Goal: Task Accomplishment & Management: Use online tool/utility

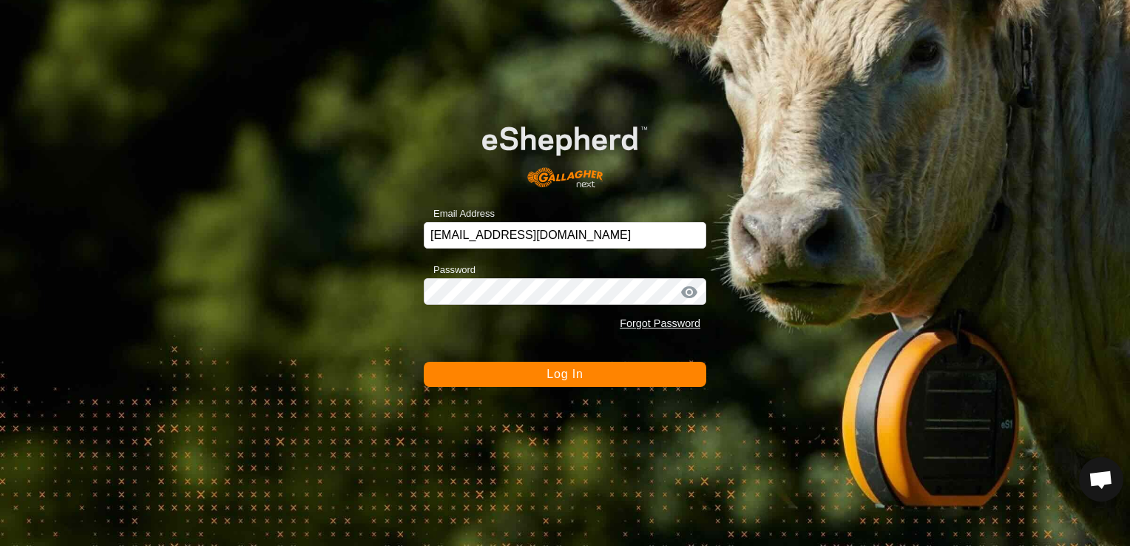
click at [561, 379] on span "Log In" at bounding box center [565, 374] width 36 height 13
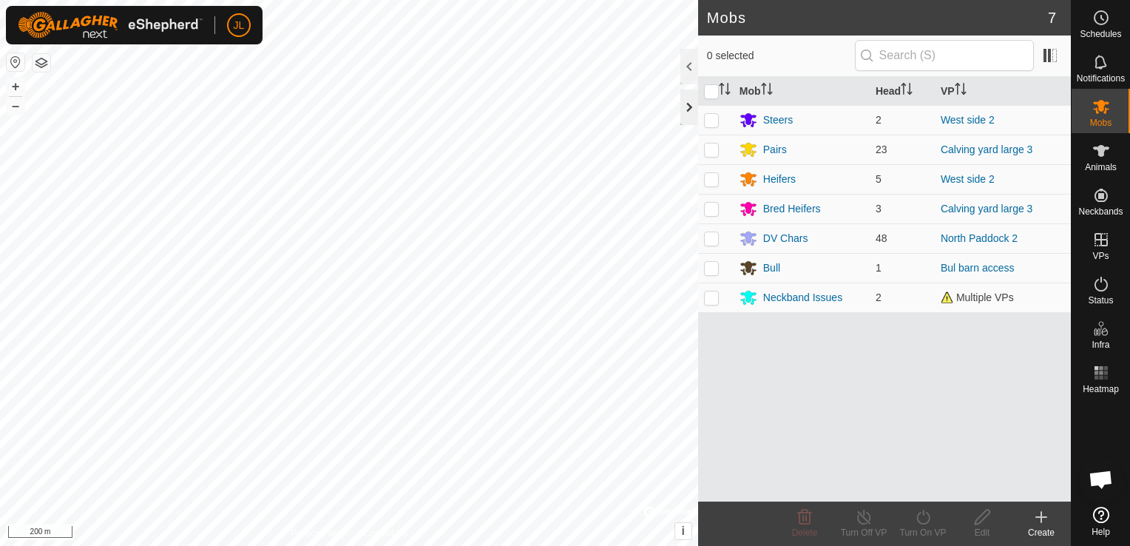
click at [695, 108] on div at bounding box center [690, 108] width 18 height 36
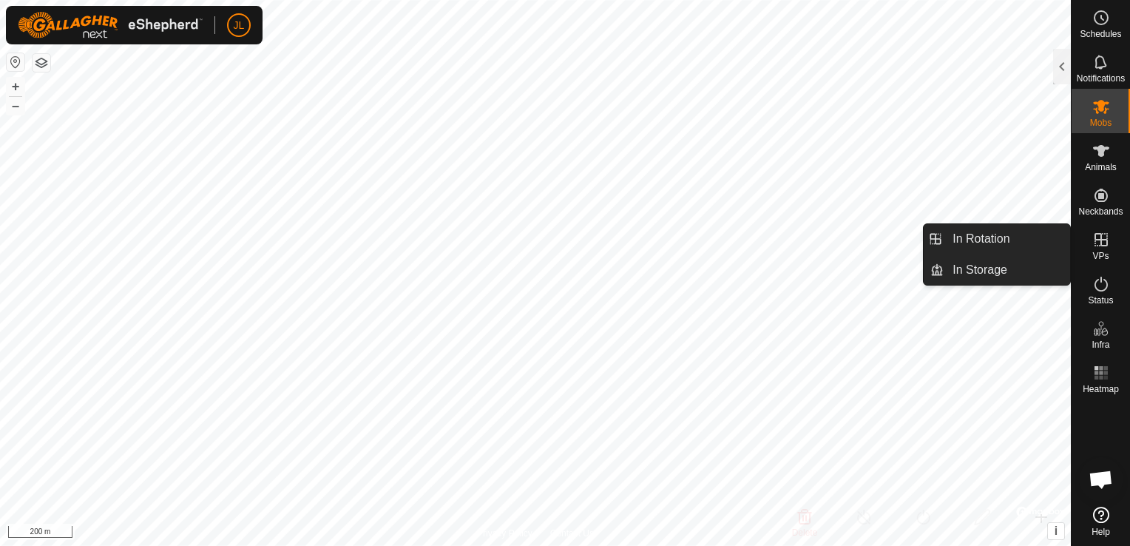
click at [1100, 243] on icon at bounding box center [1102, 240] width 18 height 18
click at [1037, 238] on link "In Rotation" at bounding box center [1007, 239] width 127 height 30
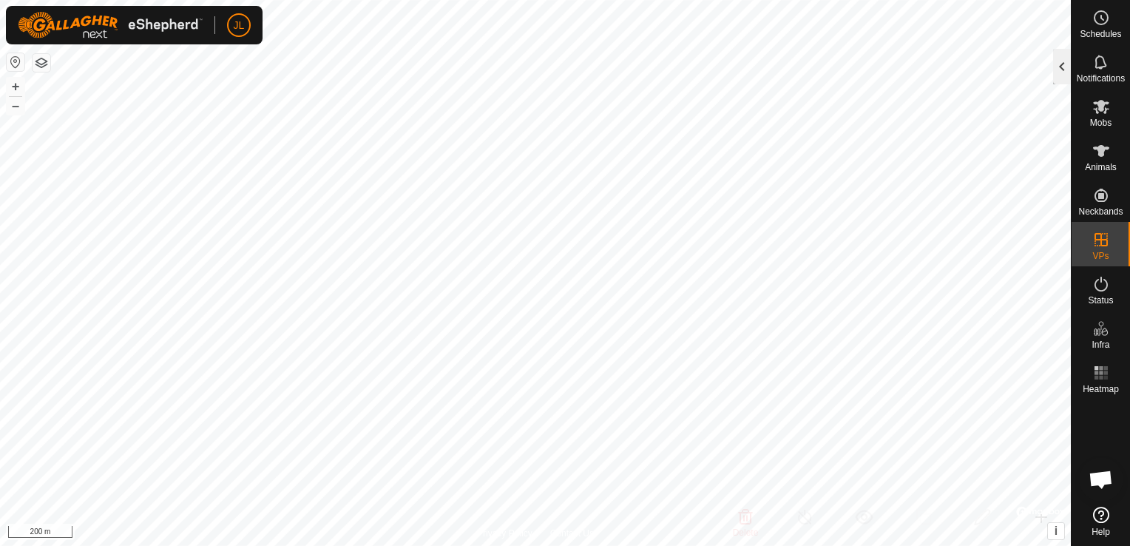
click at [1062, 67] on div at bounding box center [1063, 67] width 18 height 36
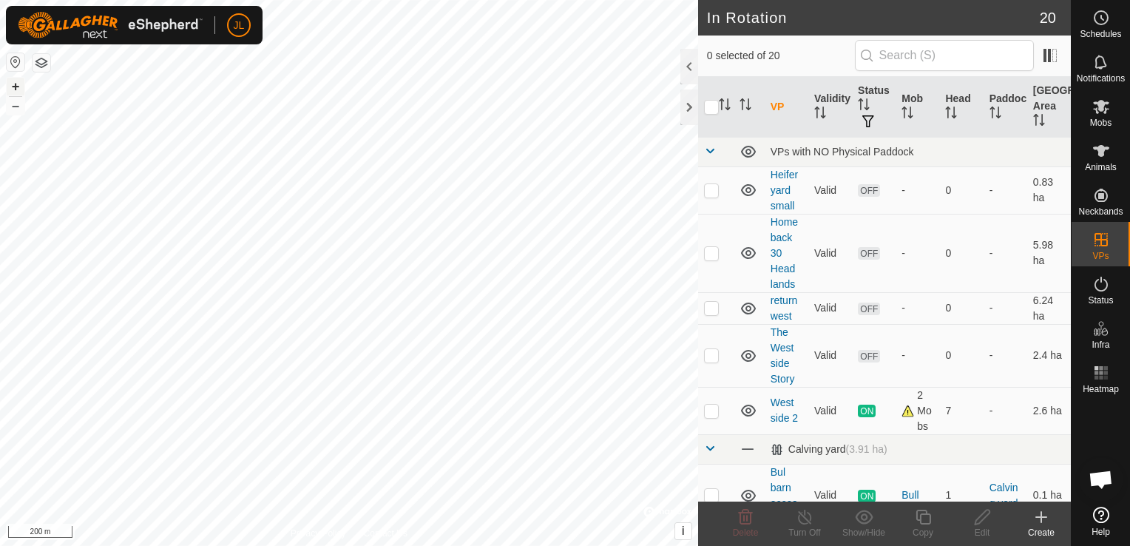
click at [18, 84] on button "+" at bounding box center [16, 87] width 18 height 18
click at [14, 87] on button "+" at bounding box center [16, 87] width 18 height 18
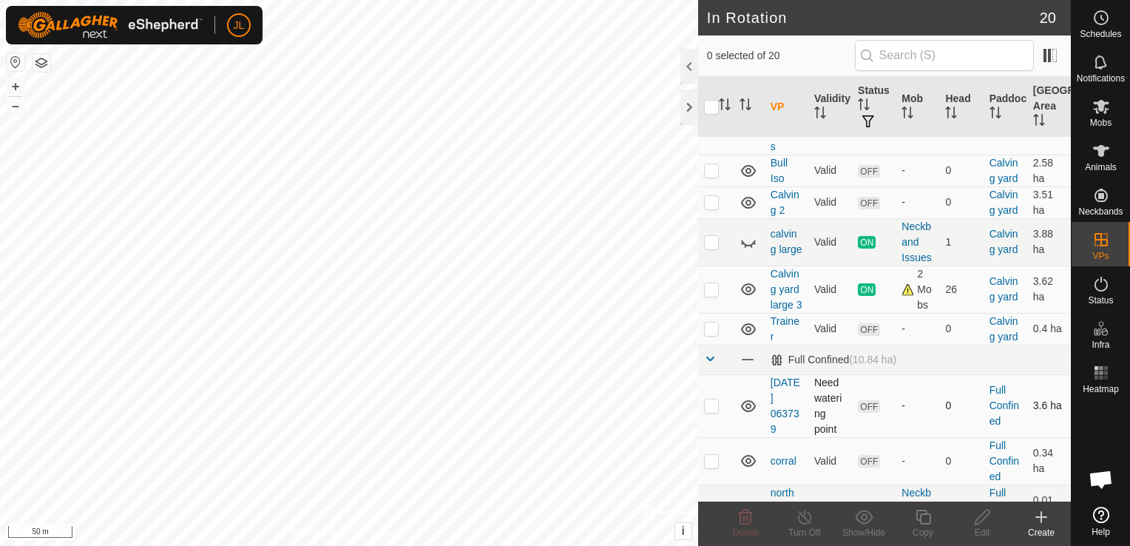
click at [710, 411] on p-checkbox at bounding box center [711, 406] width 15 height 12
checkbox input "true"
click at [636, 545] on html "JL Schedules Notifications Mobs Animals Neckbands VPs Status Infra Heatmap Help…" at bounding box center [565, 273] width 1130 height 546
click at [783, 431] on link "2025-08-04 063739" at bounding box center [786, 406] width 30 height 58
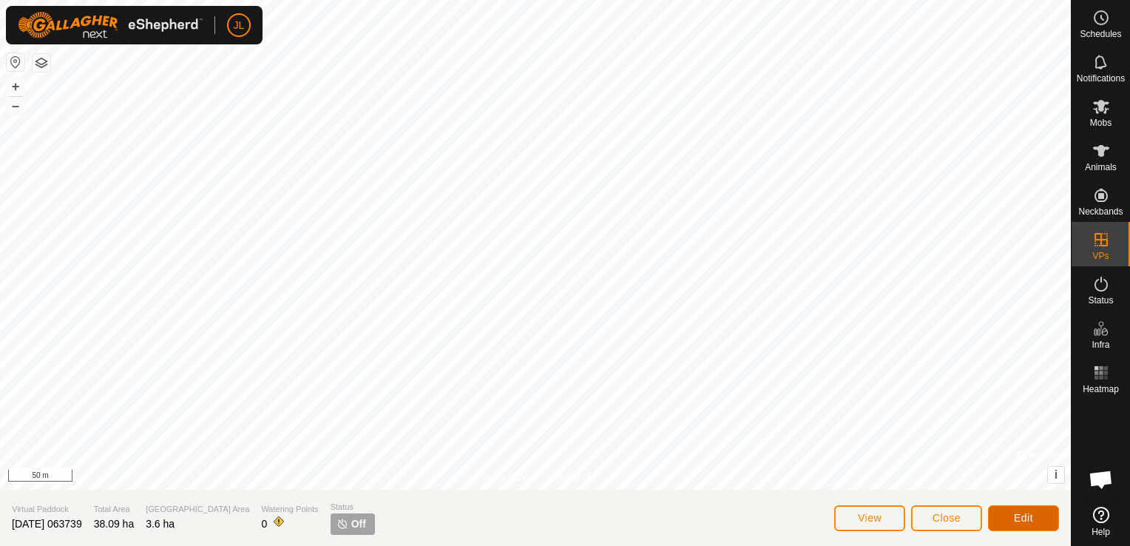
click at [1019, 519] on span "Edit" at bounding box center [1023, 518] width 19 height 12
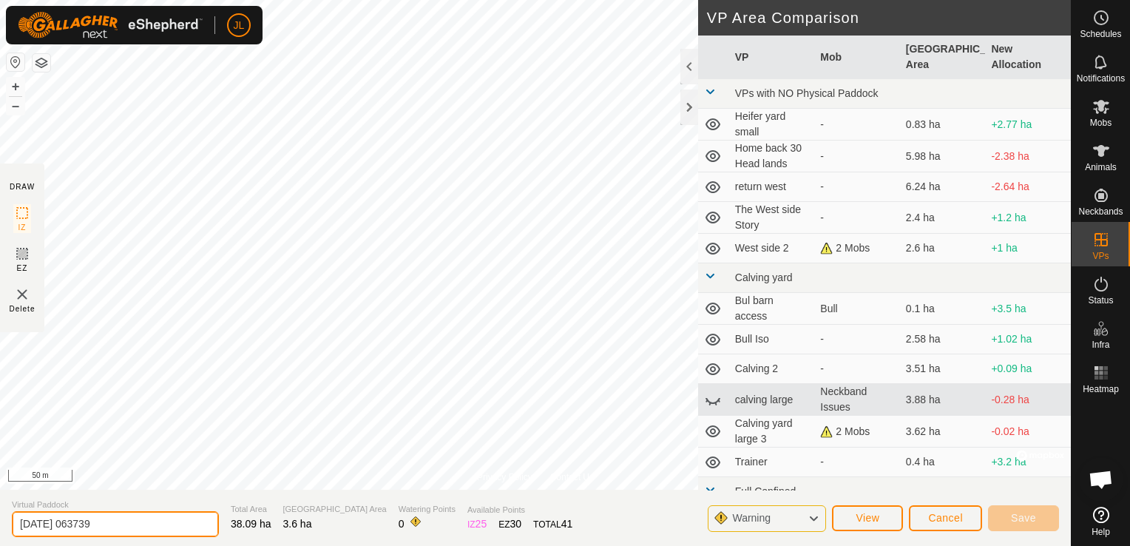
click at [111, 527] on input "2025-08-04 063739" at bounding box center [115, 524] width 207 height 26
type input "2"
type input "Large Lasso"
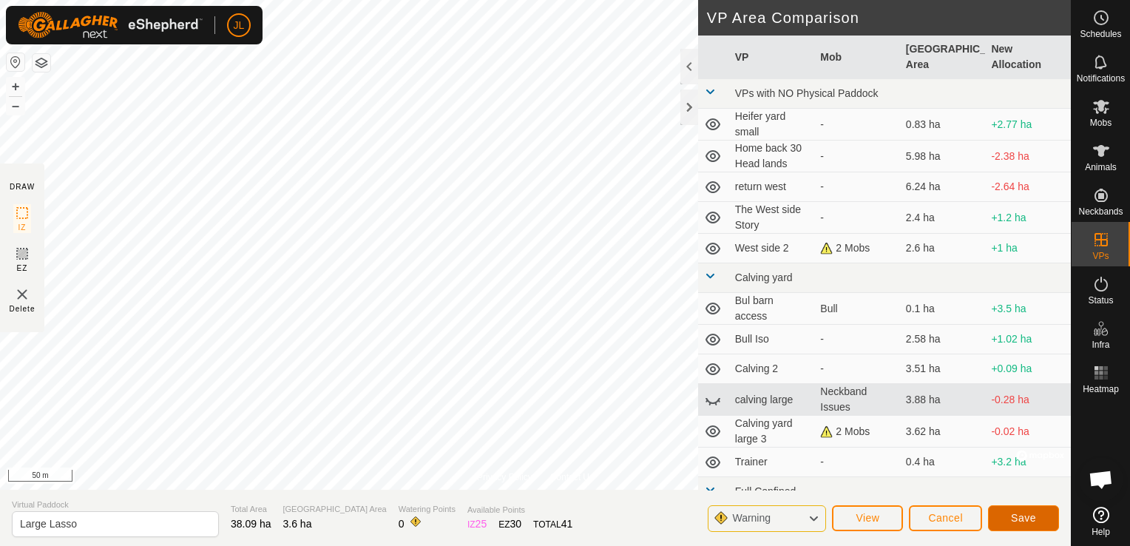
click at [1022, 522] on span "Save" at bounding box center [1023, 518] width 25 height 12
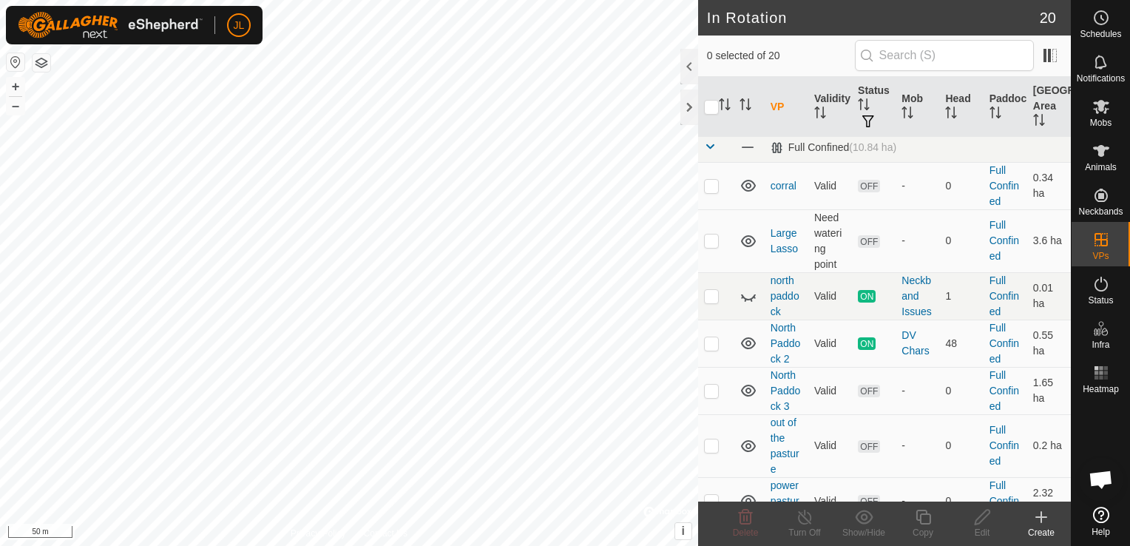
scroll to position [621, 0]
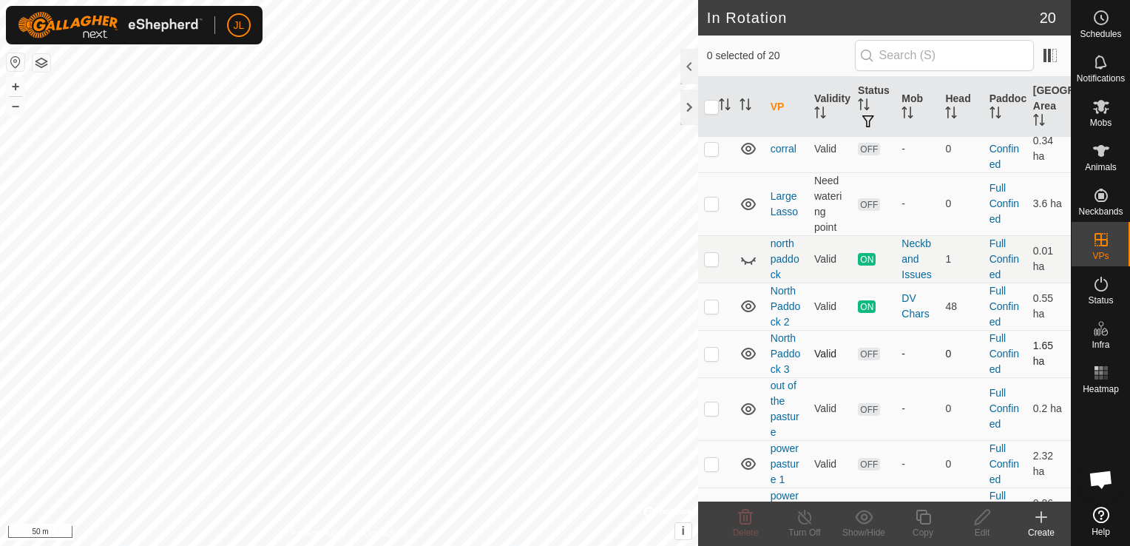
click at [713, 360] on p-checkbox at bounding box center [711, 354] width 15 height 12
checkbox input "true"
click at [983, 522] on icon at bounding box center [983, 517] width 18 height 18
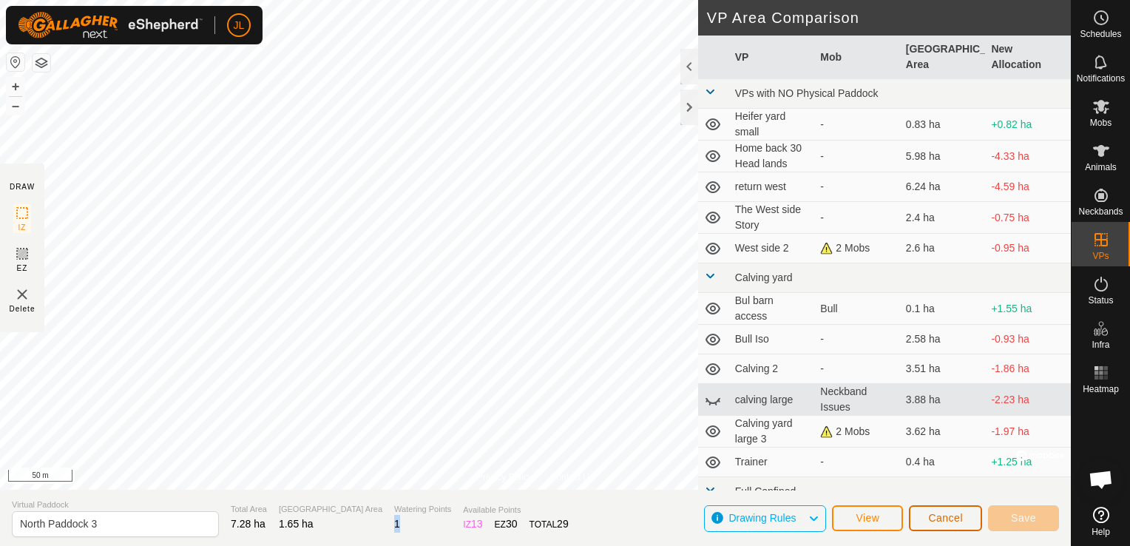
click at [950, 520] on span "Cancel" at bounding box center [946, 518] width 35 height 12
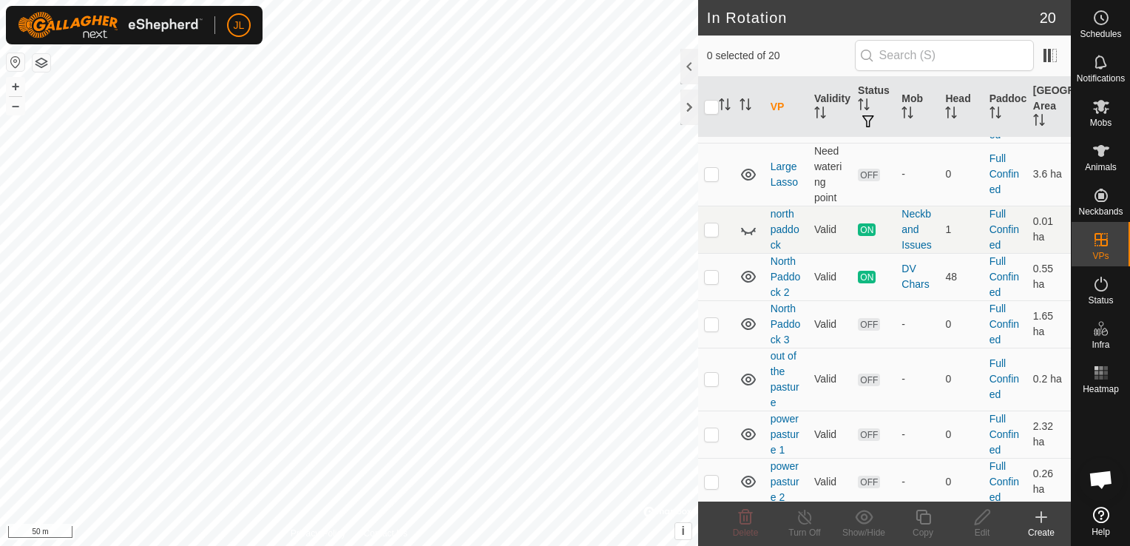
scroll to position [681, 0]
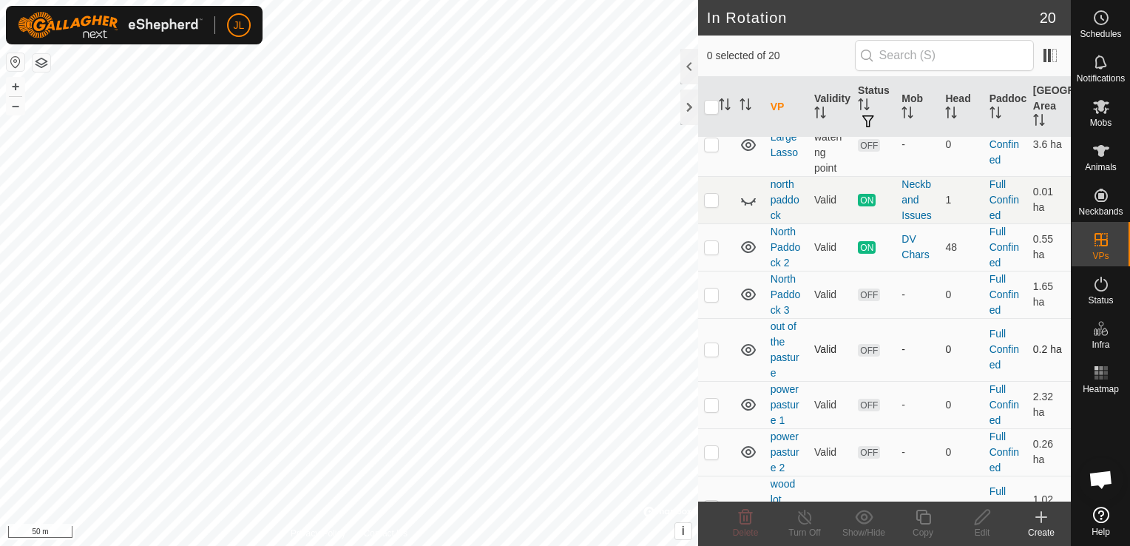
click at [714, 355] on p-checkbox at bounding box center [711, 349] width 15 height 12
click at [746, 517] on icon at bounding box center [746, 517] width 18 height 18
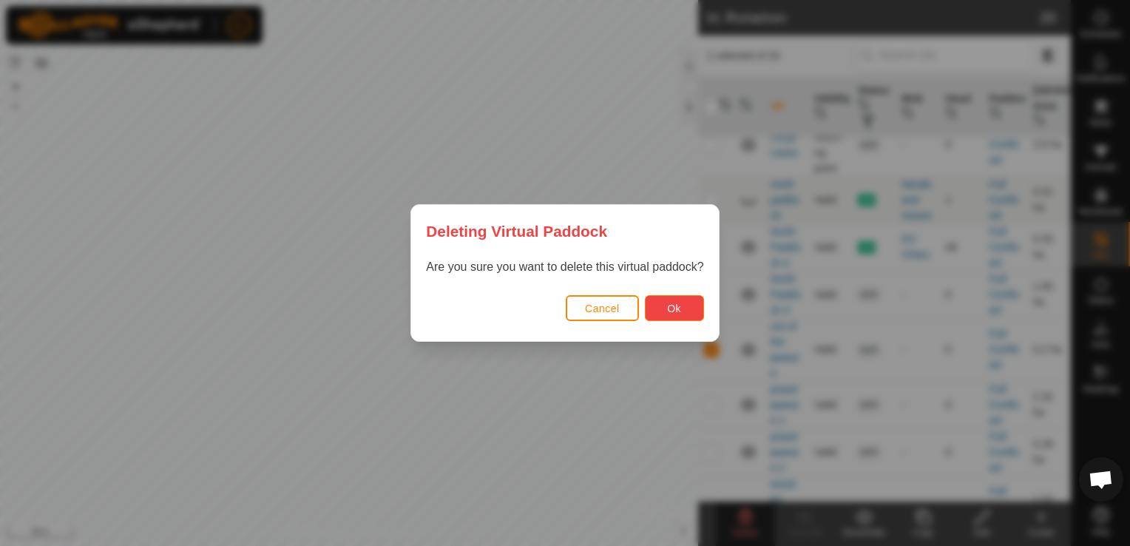
click at [670, 309] on span "Ok" at bounding box center [674, 309] width 14 height 12
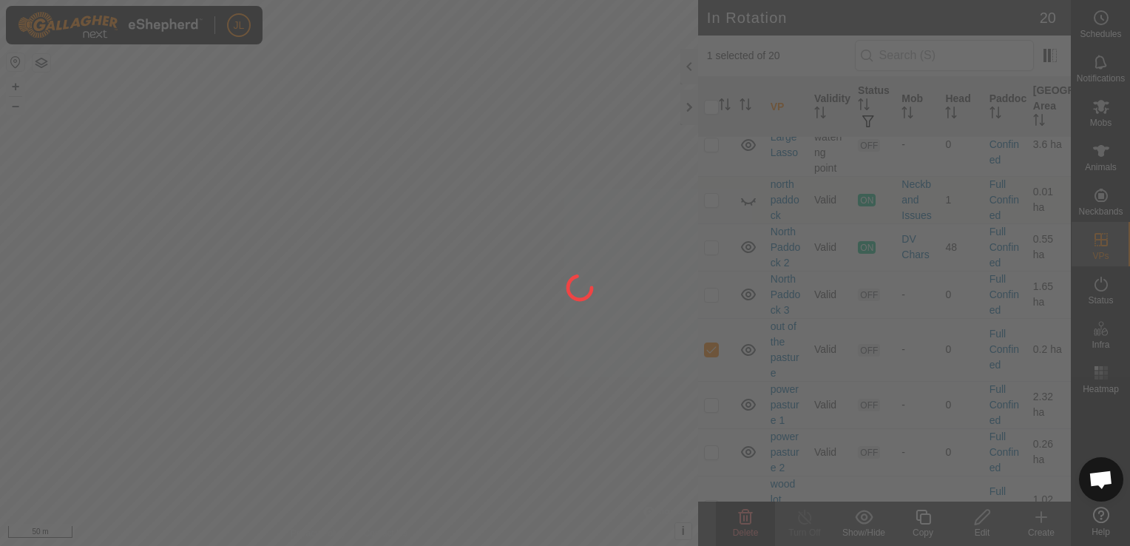
checkbox input "false"
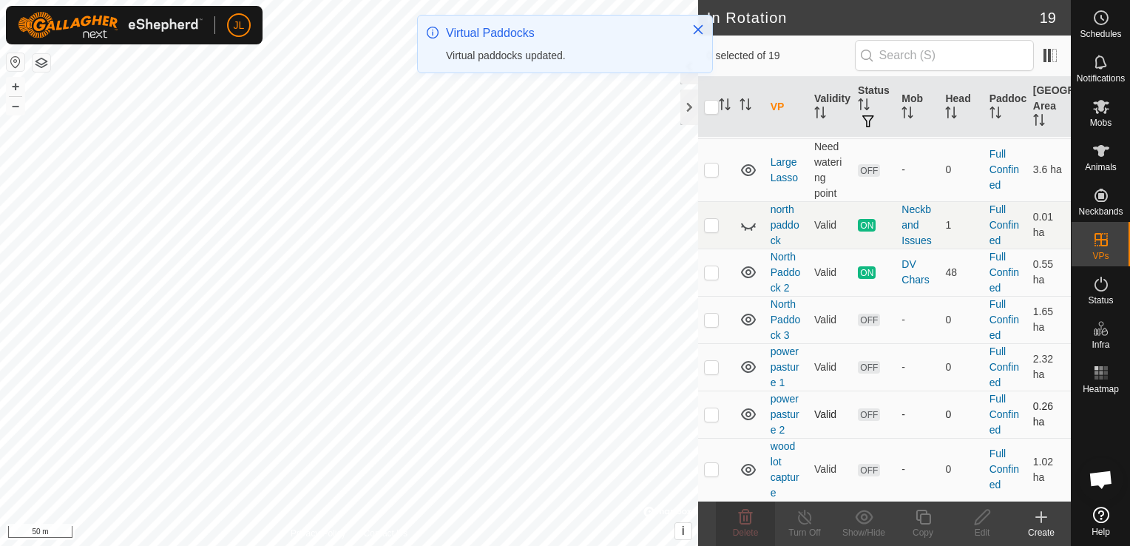
click at [713, 428] on td at bounding box center [716, 414] width 36 height 47
checkbox input "true"
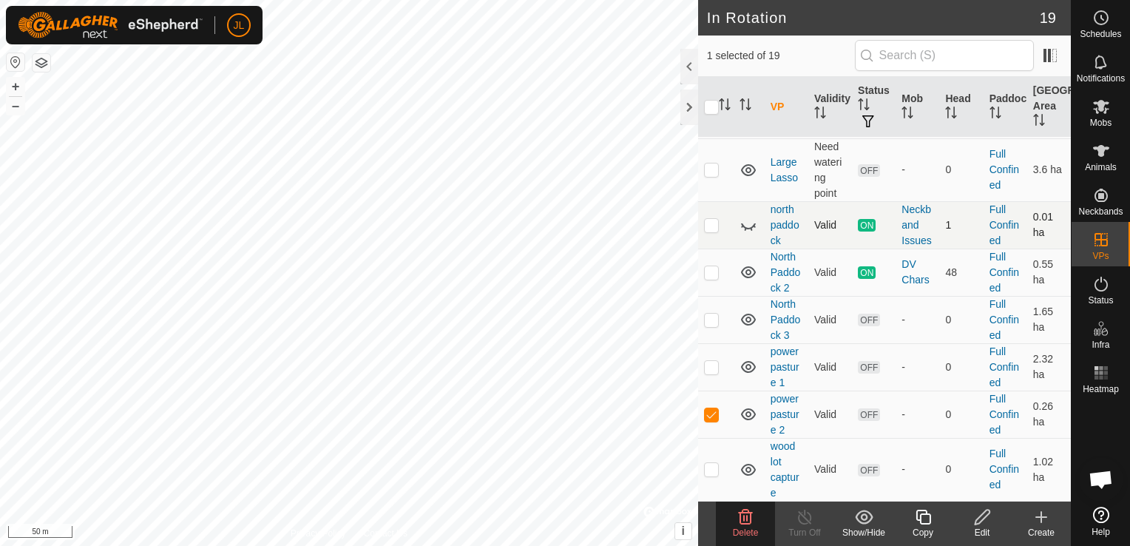
click at [721, 246] on div "In Rotation 19 1 selected of 19 VP Validity Status Mob Head Paddock Grazing Are…" at bounding box center [535, 273] width 1071 height 546
click at [701, 314] on div "In Rotation 19 1 selected of 19 VP Validity Status Mob Head Paddock Grazing Are…" at bounding box center [535, 273] width 1071 height 546
click at [712, 372] on p-checkbox at bounding box center [711, 367] width 15 height 12
checkbox input "true"
click at [713, 413] on p-checkbox at bounding box center [711, 414] width 15 height 12
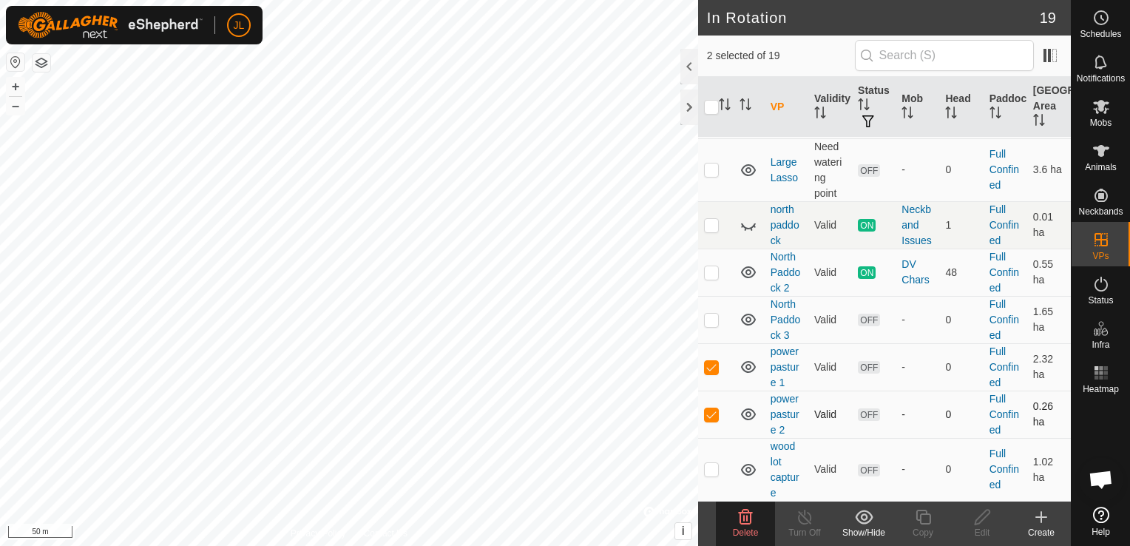
checkbox input "false"
click at [712, 368] on p-checkbox at bounding box center [711, 367] width 15 height 12
checkbox input "false"
click at [712, 420] on p-checkbox at bounding box center [711, 414] width 15 height 12
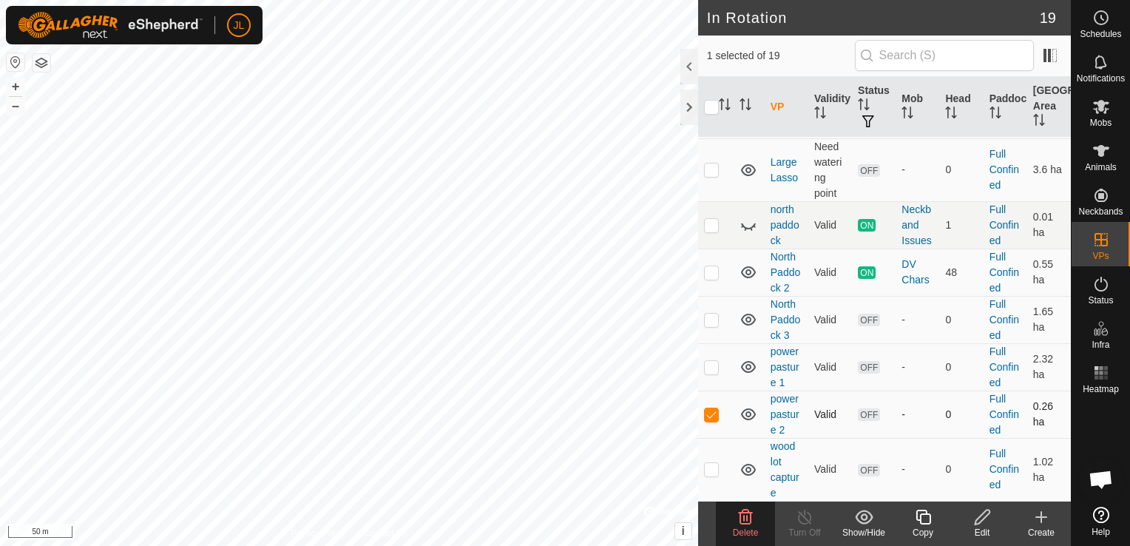
checkbox input "false"
click at [709, 323] on p-checkbox at bounding box center [711, 320] width 15 height 12
checkbox input "false"
click at [710, 226] on p-checkbox at bounding box center [711, 225] width 15 height 12
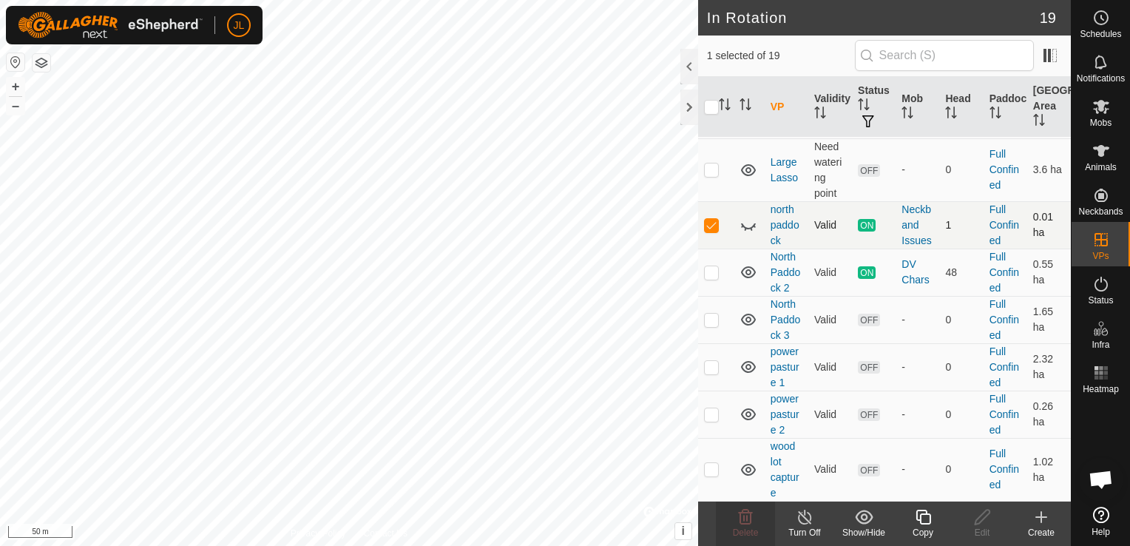
click at [747, 226] on icon at bounding box center [749, 225] width 18 height 18
click at [747, 226] on icon at bounding box center [748, 225] width 15 height 12
click at [707, 229] on p-checkbox at bounding box center [711, 225] width 15 height 12
click at [709, 227] on p-checkbox at bounding box center [711, 225] width 15 height 12
click at [752, 229] on icon at bounding box center [748, 226] width 15 height 6
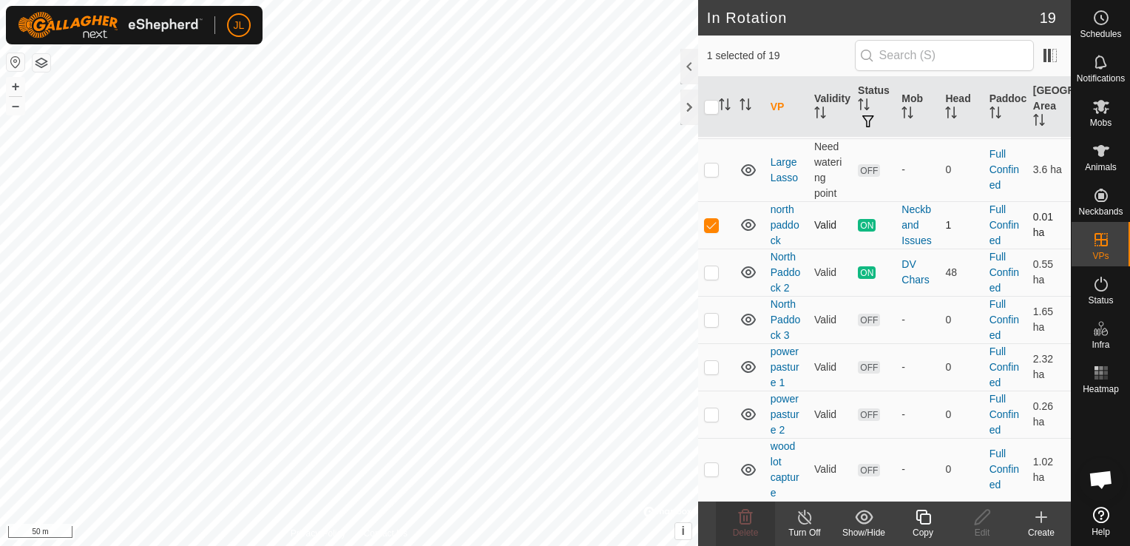
click at [708, 230] on p-checkbox at bounding box center [711, 225] width 15 height 12
checkbox input "false"
click at [743, 226] on icon at bounding box center [748, 225] width 15 height 12
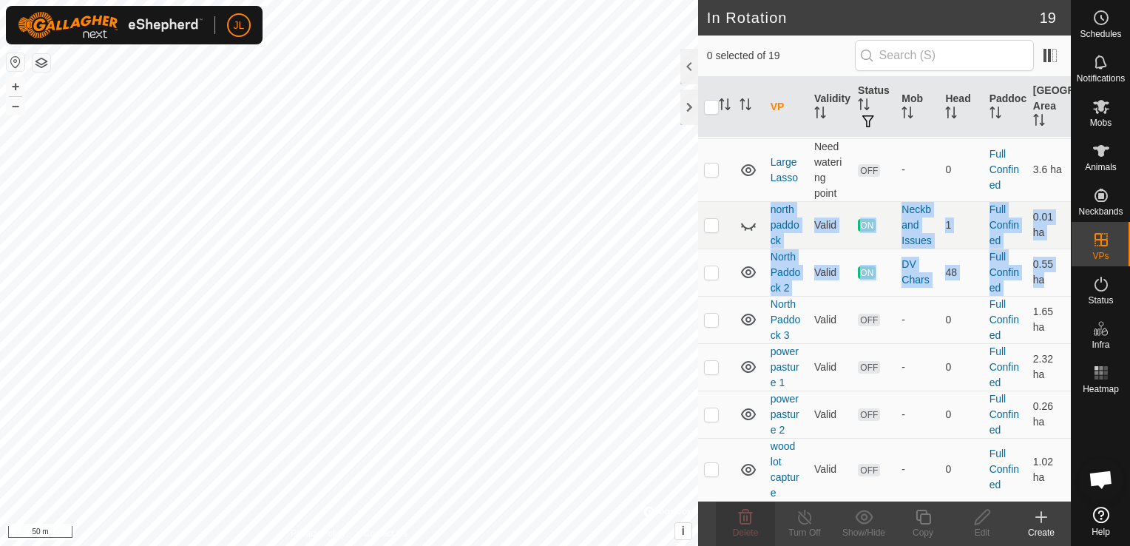
drag, startPoint x: 735, startPoint y: 339, endPoint x: 747, endPoint y: 231, distance: 108.6
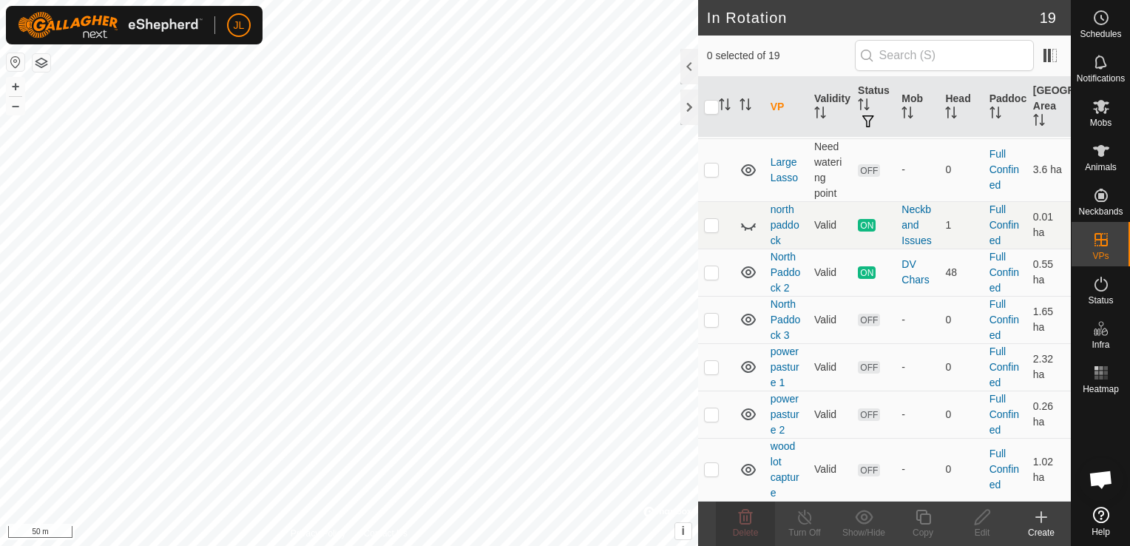
click at [747, 231] on icon at bounding box center [749, 225] width 18 height 18
click at [704, 377] on td at bounding box center [716, 366] width 36 height 47
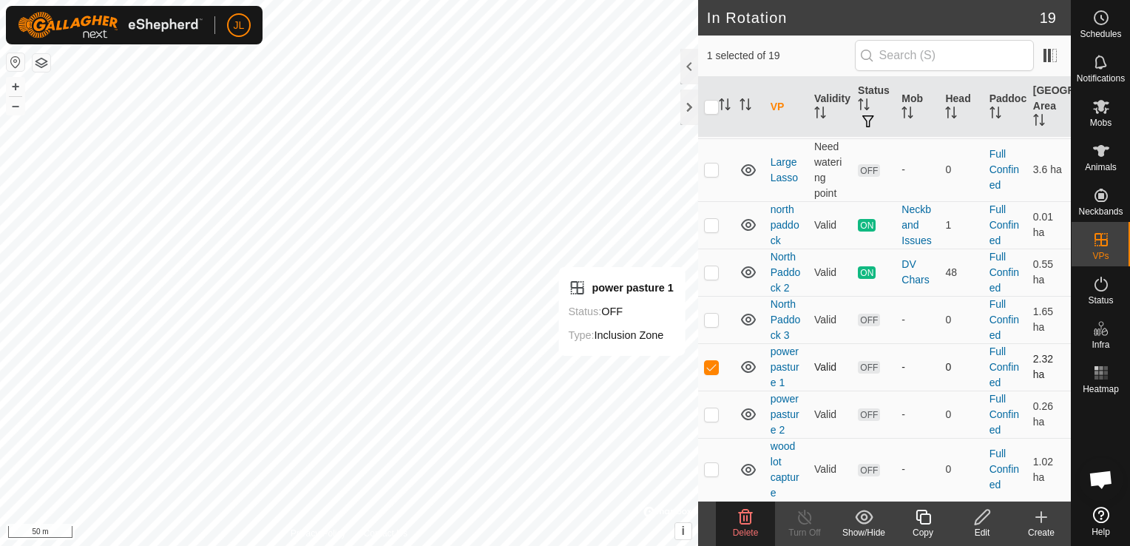
click at [713, 370] on p-checkbox at bounding box center [711, 367] width 15 height 12
checkbox input "false"
click at [713, 419] on p-checkbox at bounding box center [711, 414] width 15 height 12
checkbox input "true"
click at [980, 529] on div "Edit" at bounding box center [982, 532] width 59 height 13
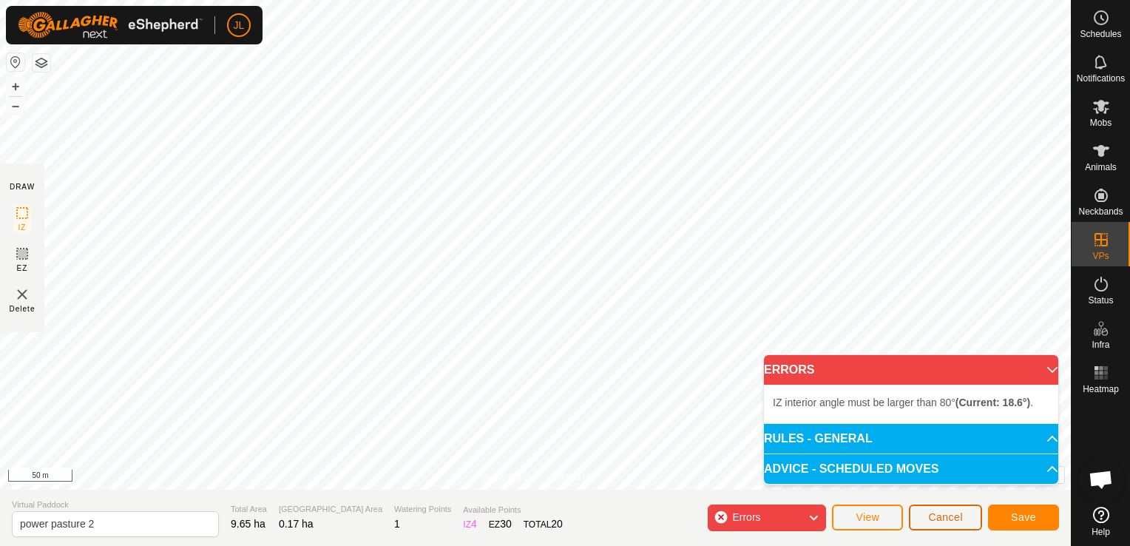
click at [932, 516] on span "Cancel" at bounding box center [946, 517] width 35 height 12
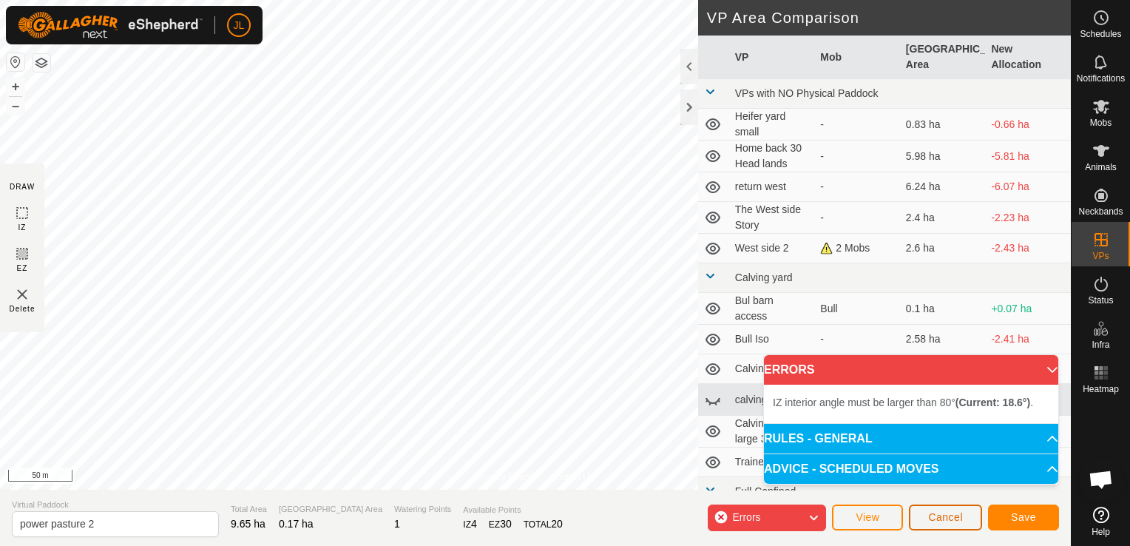
click at [951, 519] on span "Cancel" at bounding box center [946, 517] width 35 height 12
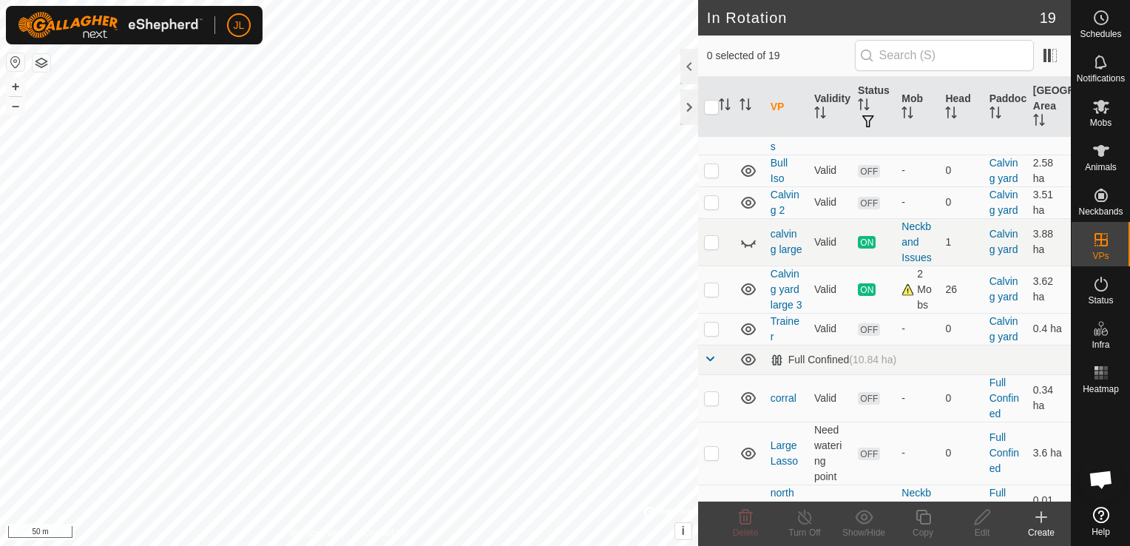
scroll to position [682, 0]
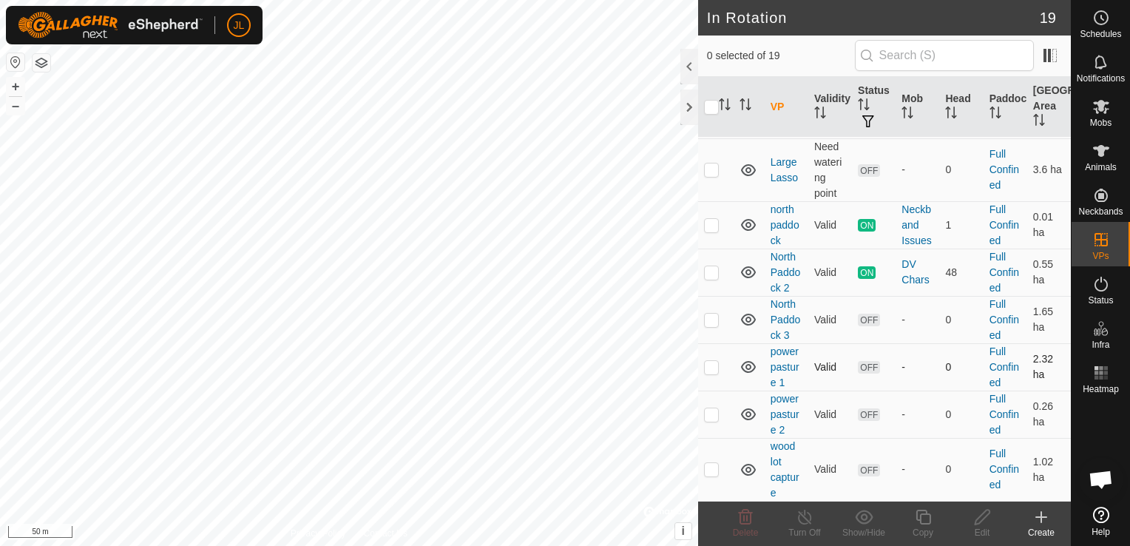
click at [710, 363] on p-checkbox at bounding box center [711, 367] width 15 height 12
checkbox input "true"
click at [707, 416] on p-checkbox at bounding box center [711, 414] width 15 height 12
checkbox input "true"
click at [708, 371] on p-checkbox at bounding box center [711, 367] width 15 height 12
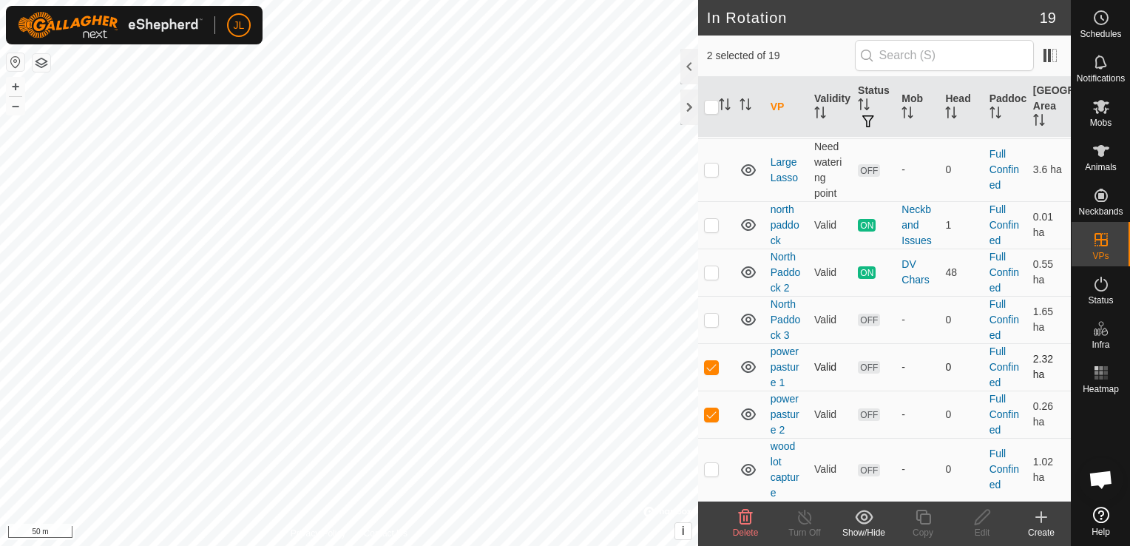
checkbox input "false"
click at [985, 517] on icon at bounding box center [982, 517] width 15 height 15
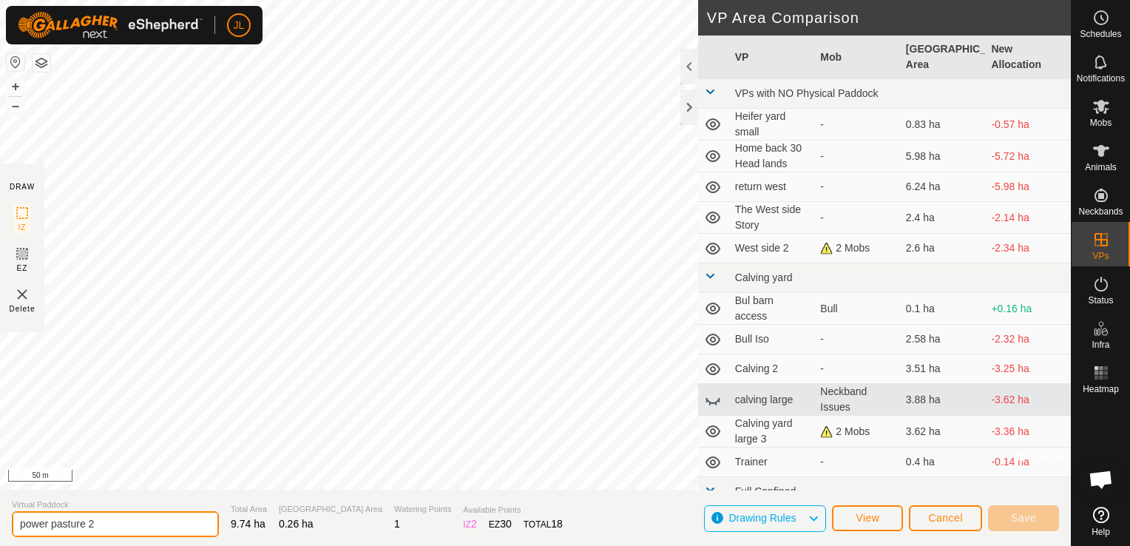
click at [95, 525] on input "power pasture 2" at bounding box center [115, 524] width 207 height 26
type input "p"
type input "North paddock 4"
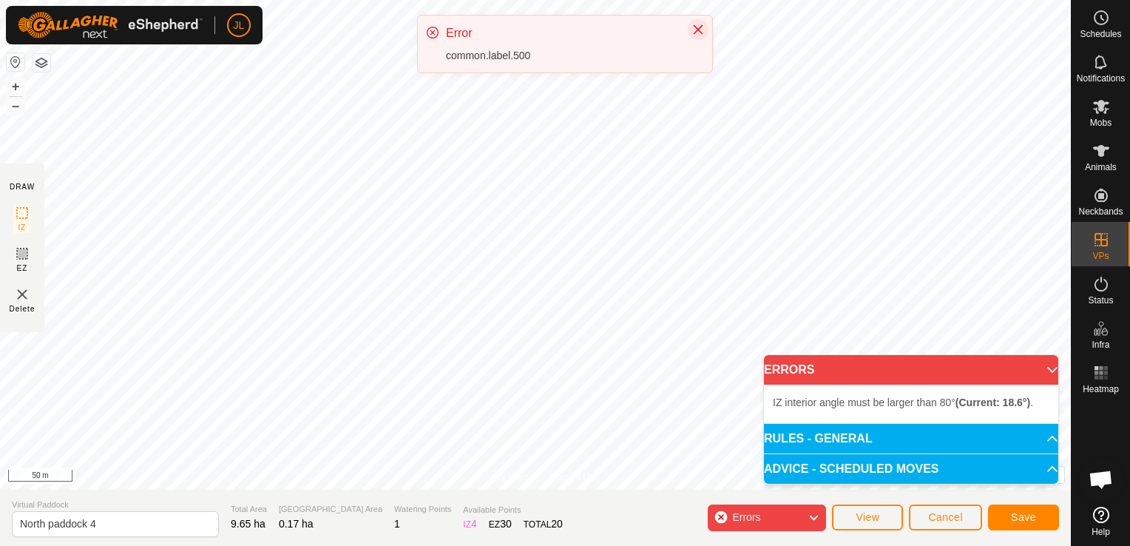
click at [698, 30] on icon "Close" at bounding box center [698, 30] width 12 height 12
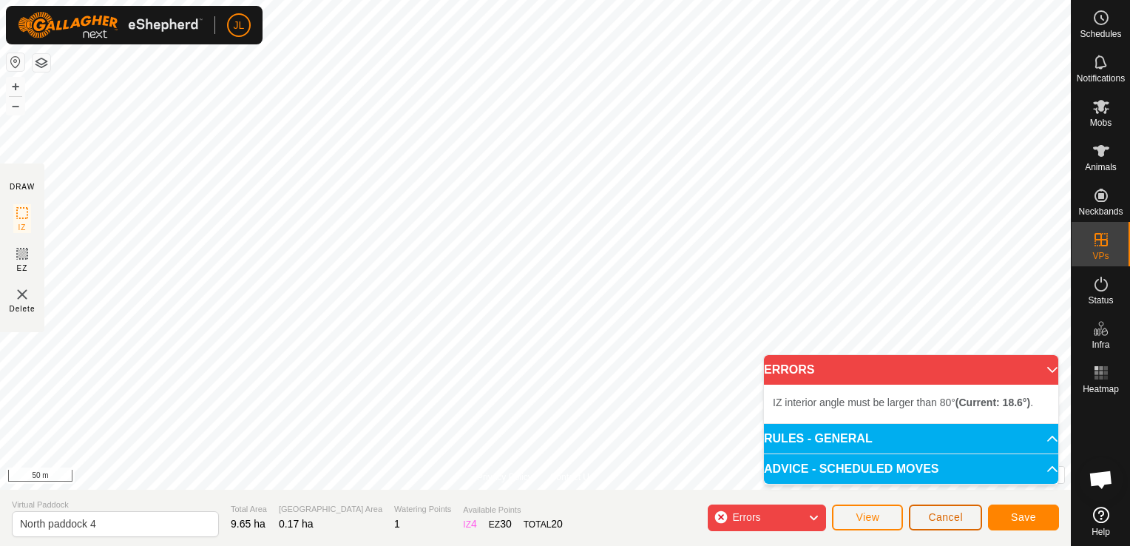
click at [944, 520] on span "Cancel" at bounding box center [946, 517] width 35 height 12
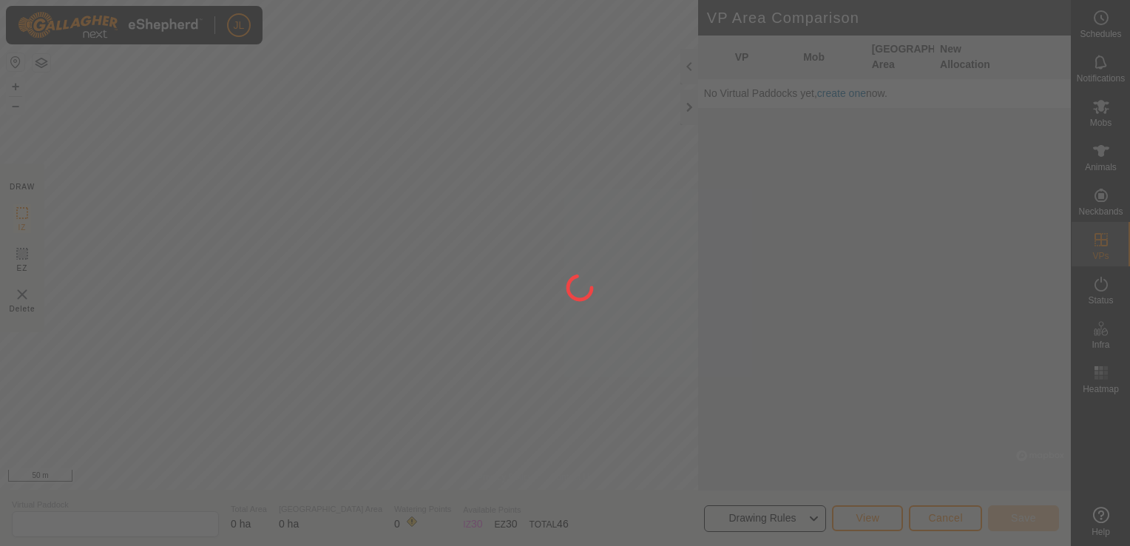
type input "power pasture 2"
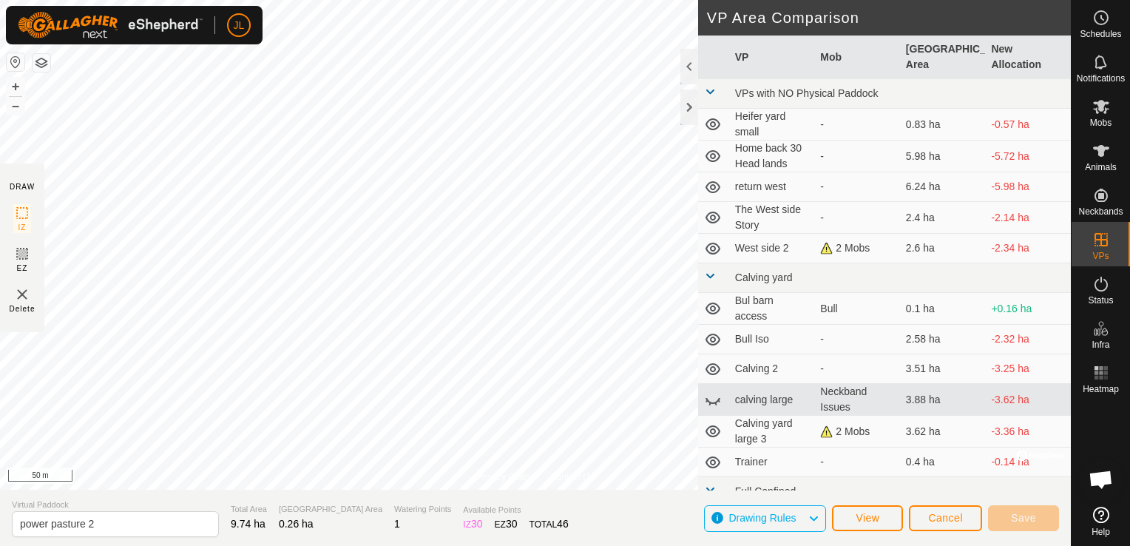
scroll to position [217, 0]
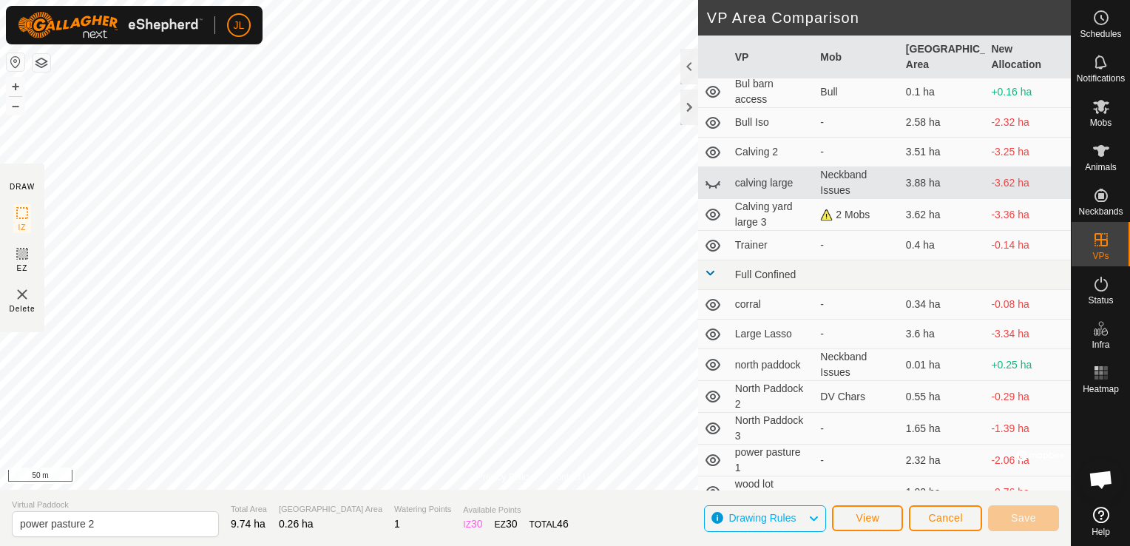
click at [715, 451] on icon at bounding box center [713, 460] width 18 height 18
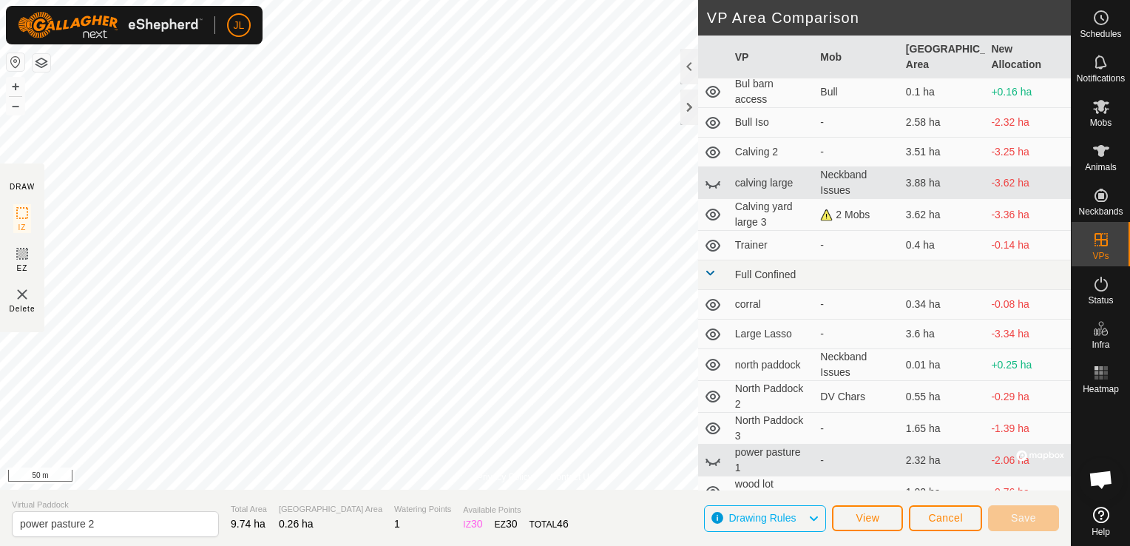
click at [713, 459] on icon at bounding box center [713, 462] width 15 height 6
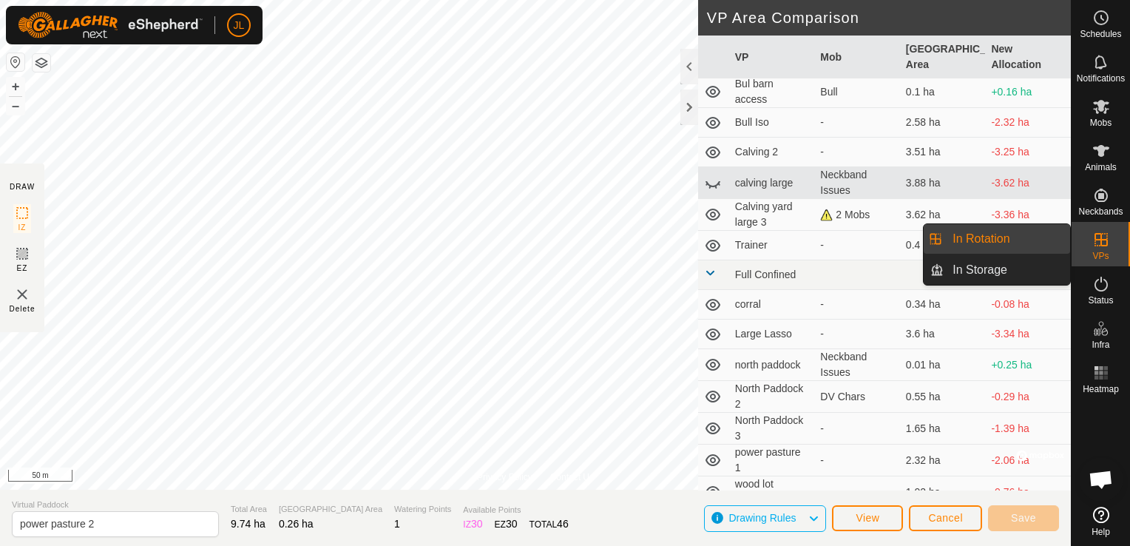
click at [1022, 242] on link "In Rotation" at bounding box center [1007, 239] width 127 height 30
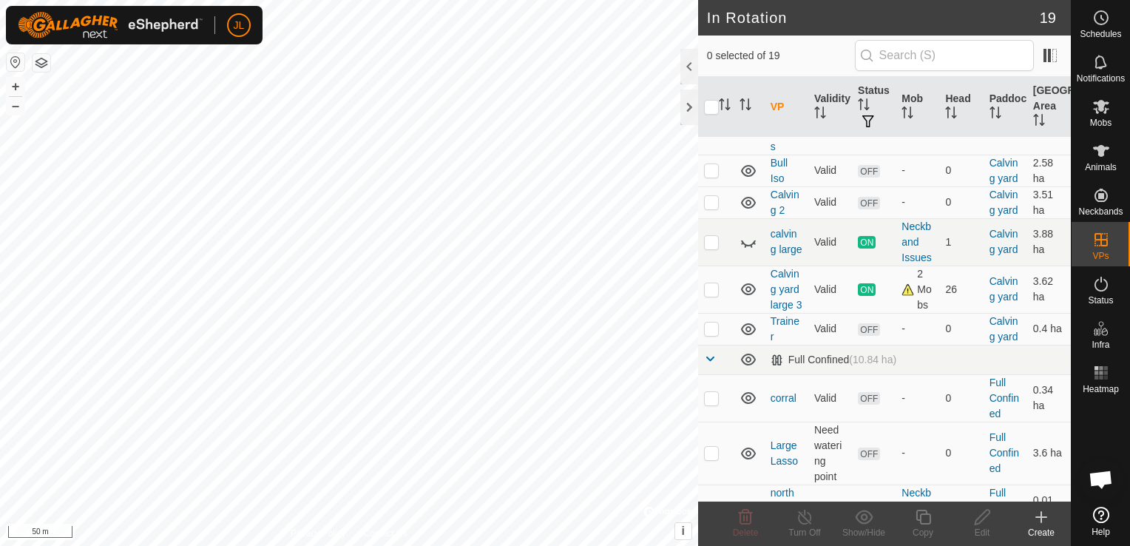
scroll to position [682, 0]
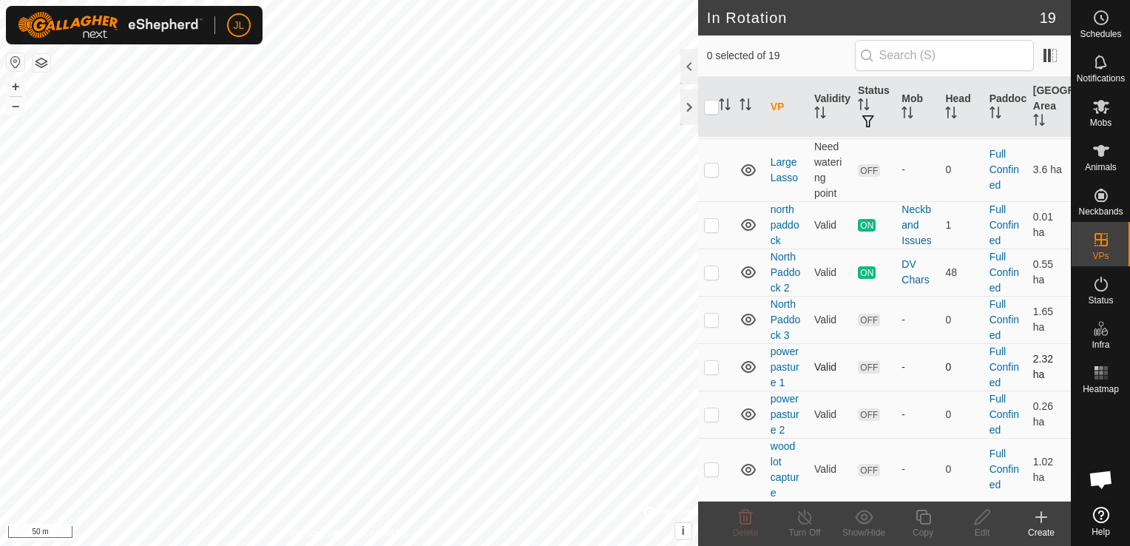
click at [712, 363] on p-checkbox at bounding box center [711, 367] width 15 height 12
checkbox input "true"
click at [712, 419] on p-checkbox at bounding box center [711, 414] width 15 height 12
checkbox input "true"
click at [714, 367] on p-checkbox at bounding box center [711, 367] width 15 height 12
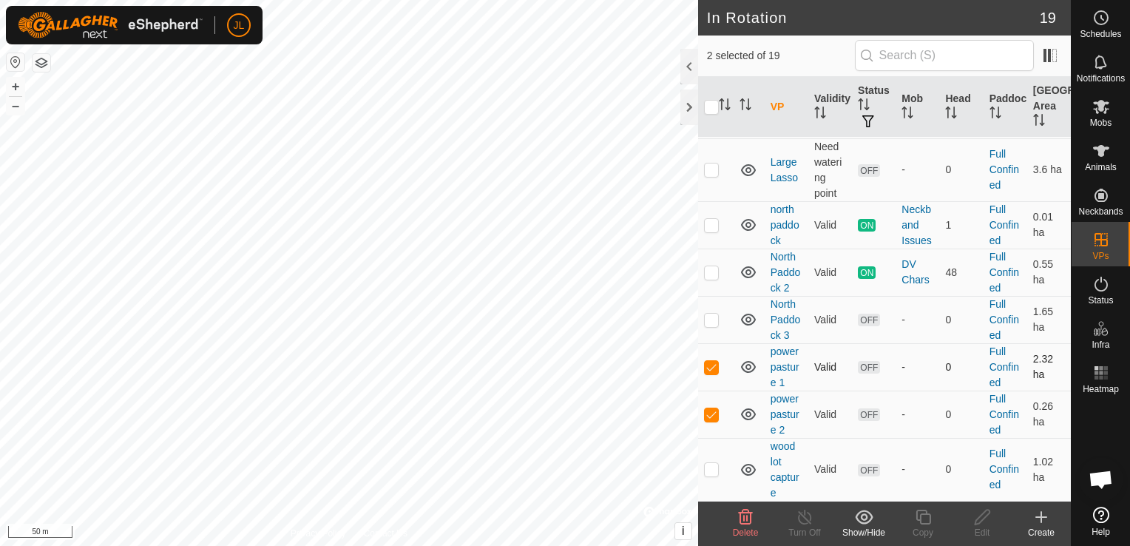
checkbox input "false"
click at [982, 520] on icon at bounding box center [982, 517] width 15 height 15
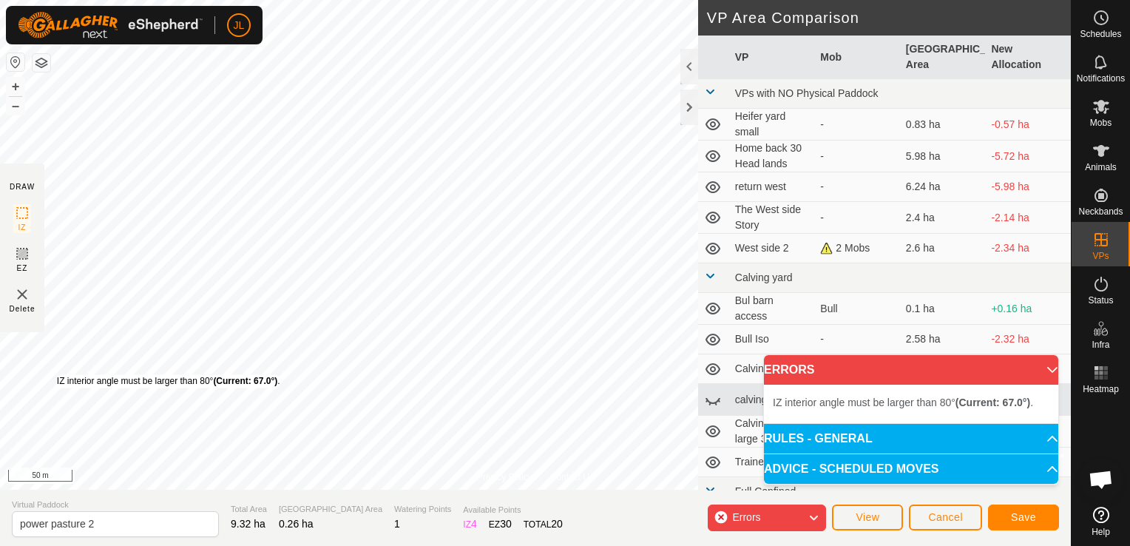
click at [57, 374] on div "IZ interior angle must be larger than 80° (Current: 67.0°) ." at bounding box center [168, 380] width 223 height 13
click at [95, 367] on div "IZ interior angle must be larger than 80° (Current: 38.5°) ." at bounding box center [206, 373] width 223 height 13
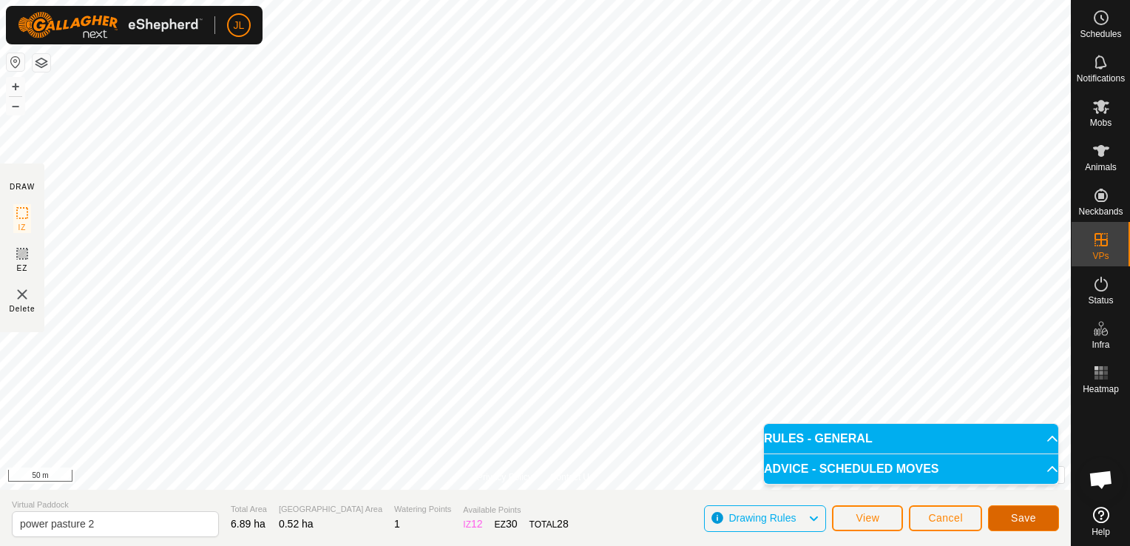
click at [1016, 523] on span "Save" at bounding box center [1023, 518] width 25 height 12
click at [948, 519] on span "Cancel" at bounding box center [946, 518] width 35 height 12
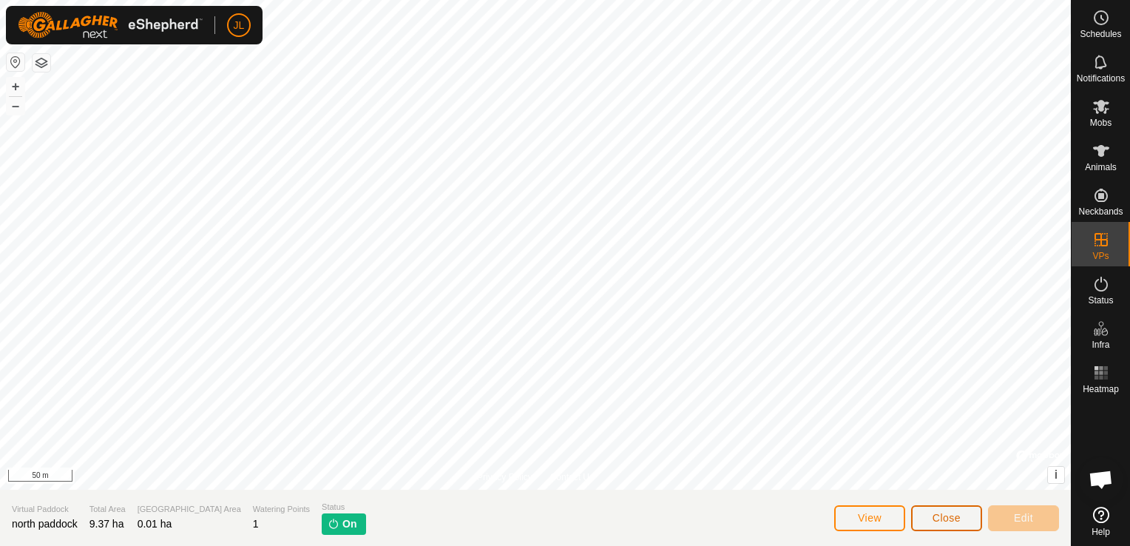
click at [944, 523] on span "Close" at bounding box center [947, 518] width 28 height 12
click at [950, 512] on span "Close" at bounding box center [947, 518] width 28 height 12
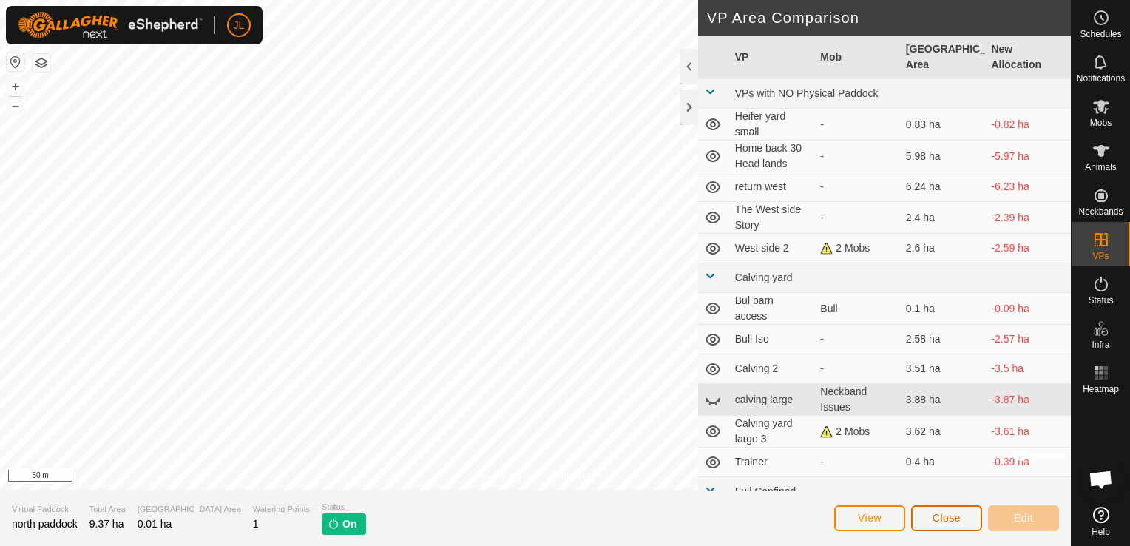
click at [950, 512] on span "Close" at bounding box center [947, 518] width 28 height 12
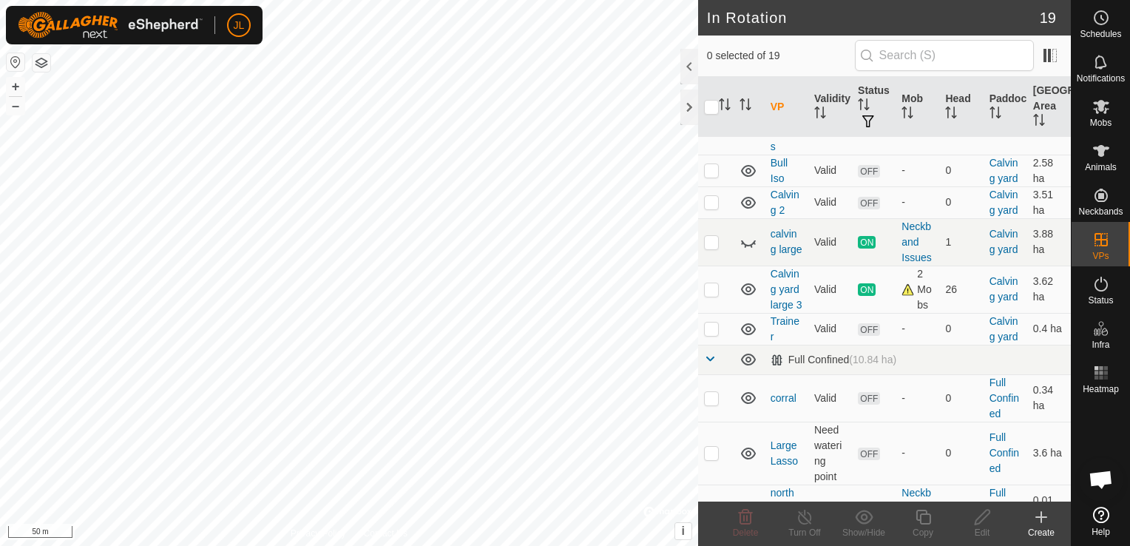
scroll to position [682, 0]
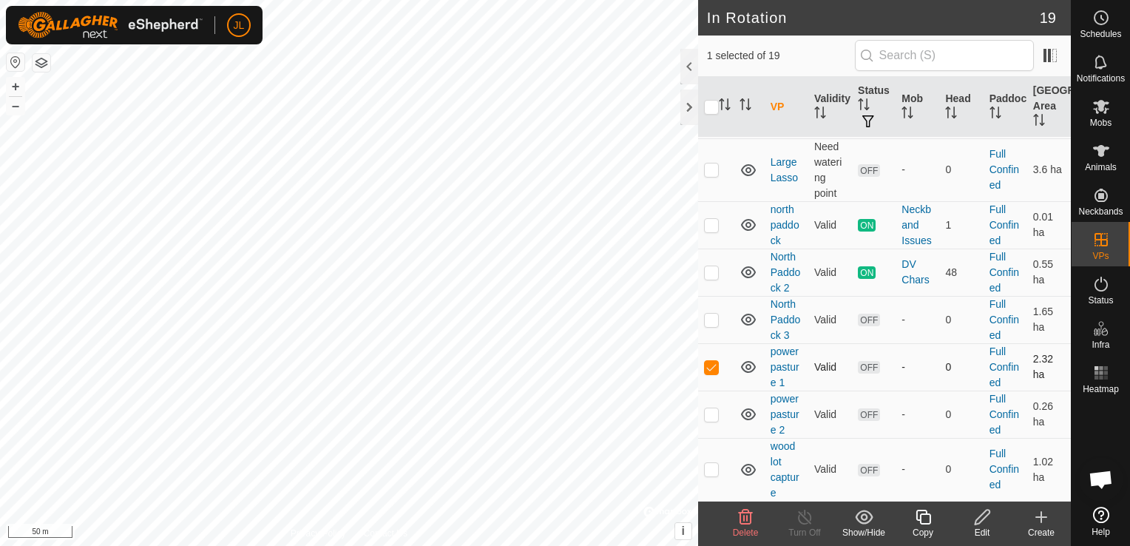
click at [715, 368] on p-checkbox at bounding box center [711, 367] width 15 height 12
checkbox input "false"
checkbox input "true"
click at [985, 521] on icon at bounding box center [983, 517] width 18 height 18
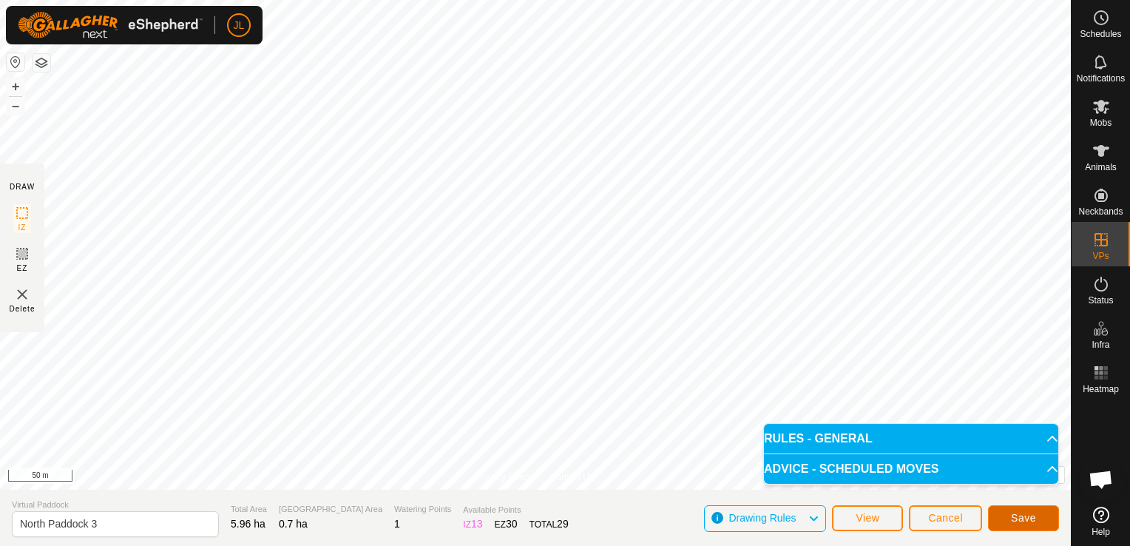
click at [1032, 517] on span "Save" at bounding box center [1023, 518] width 25 height 12
click at [947, 519] on span "Cancel" at bounding box center [946, 518] width 35 height 12
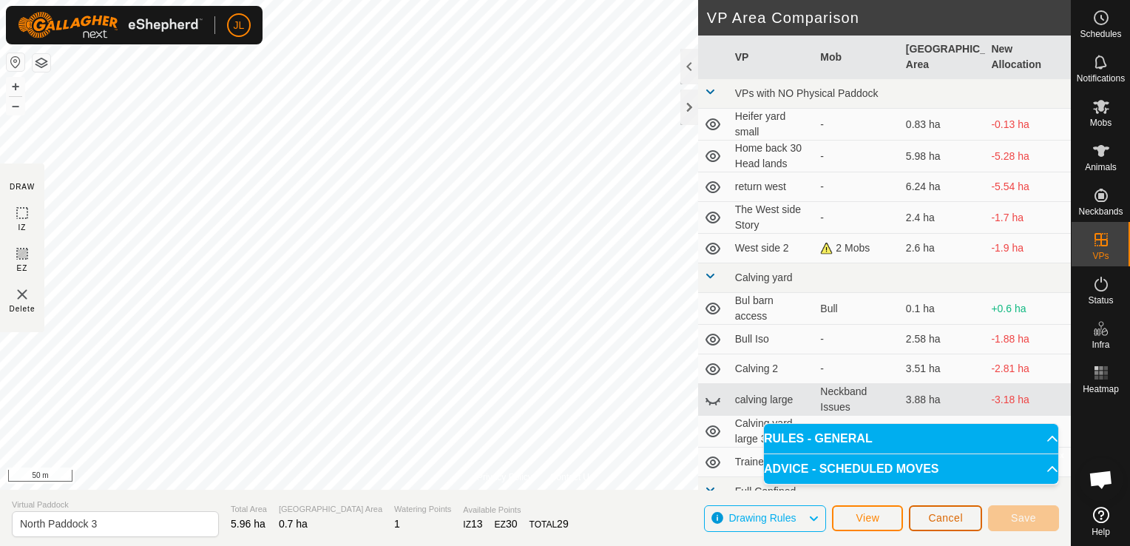
click at [947, 519] on span "Cancel" at bounding box center [946, 518] width 35 height 12
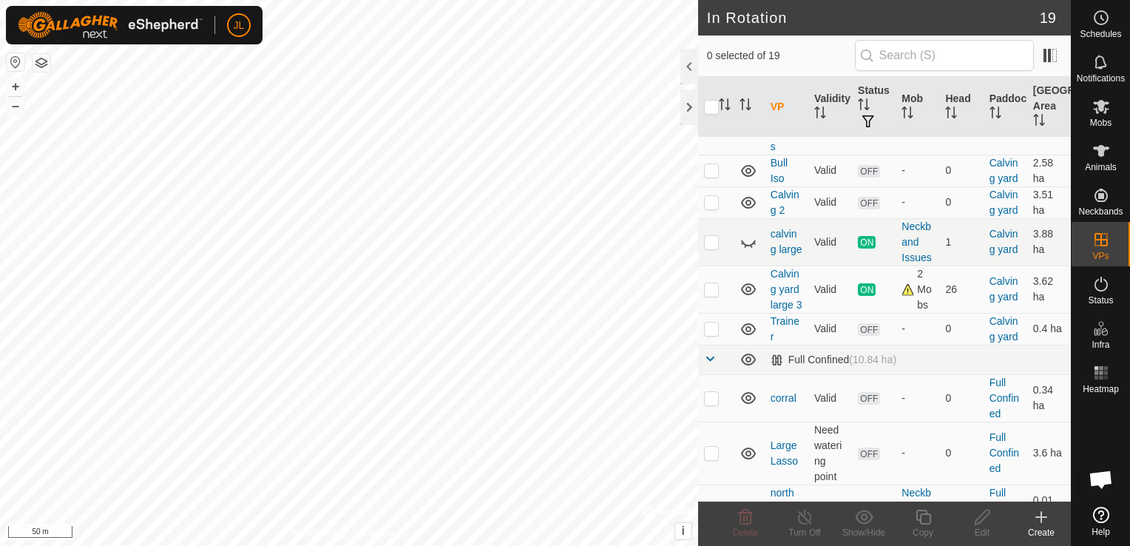
scroll to position [682, 0]
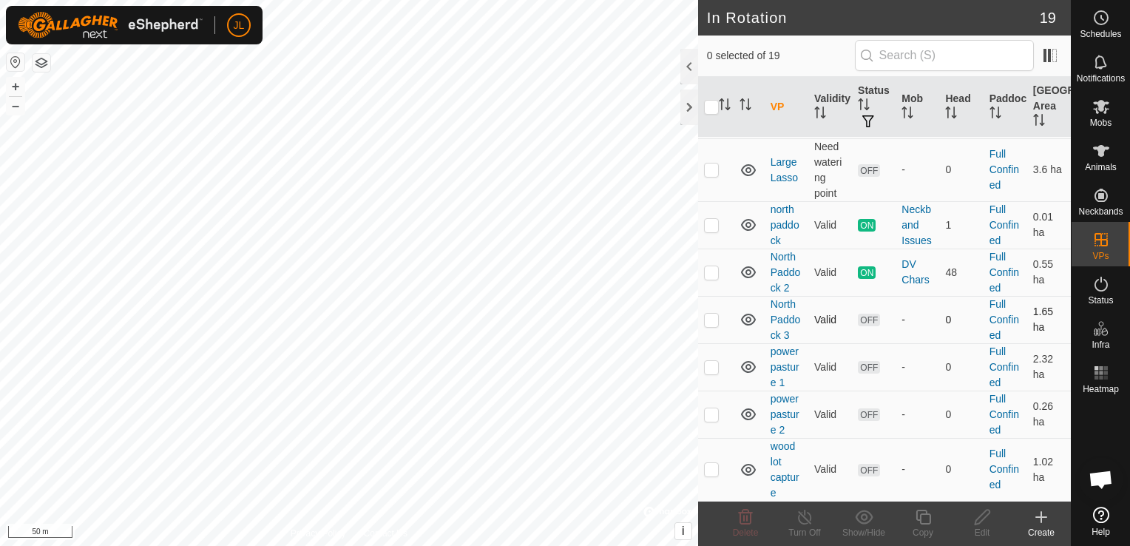
click at [707, 325] on p-checkbox at bounding box center [711, 320] width 15 height 12
checkbox input "true"
click at [981, 526] on div "Edit" at bounding box center [982, 532] width 59 height 13
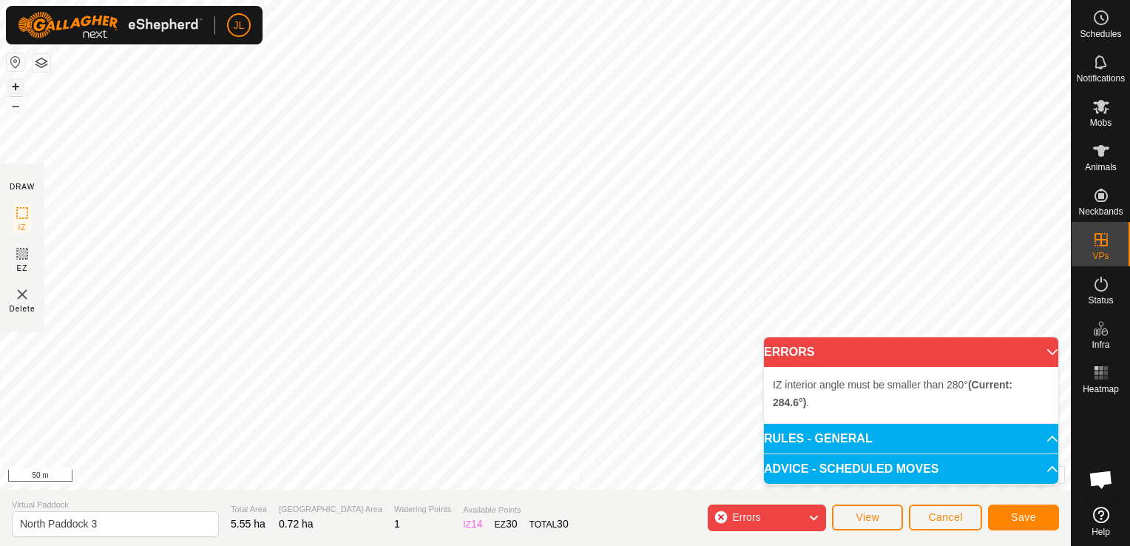
click at [15, 87] on button "+" at bounding box center [16, 87] width 18 height 18
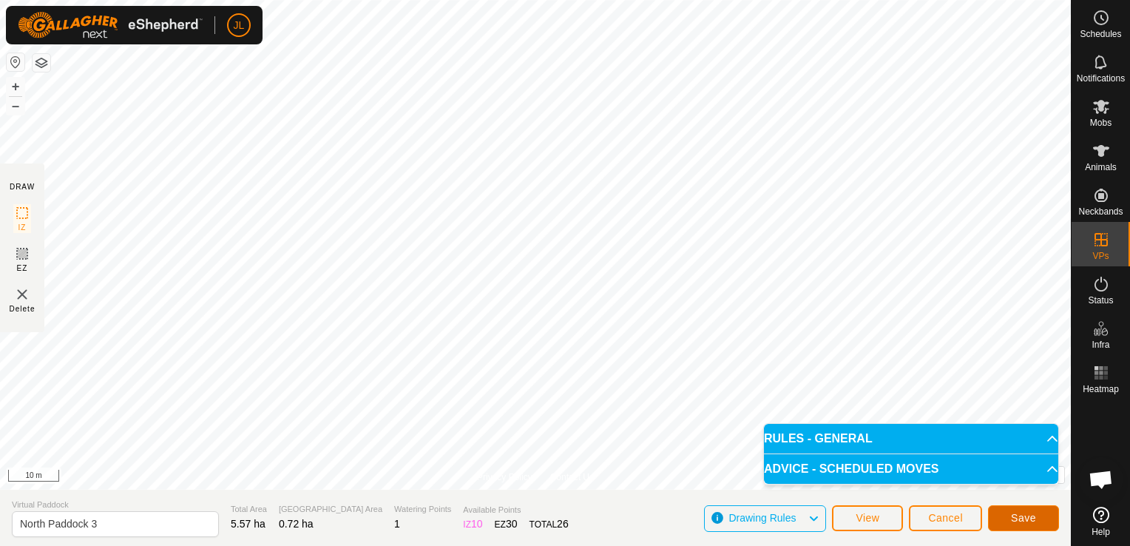
click at [1021, 522] on span "Save" at bounding box center [1023, 518] width 25 height 12
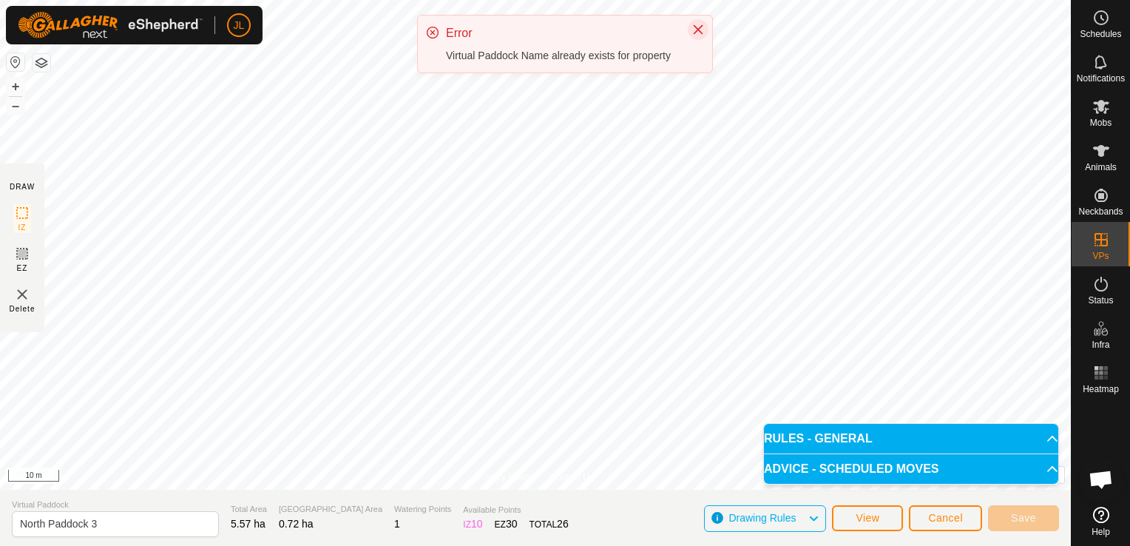
click at [701, 30] on icon "Close" at bounding box center [698, 30] width 12 height 12
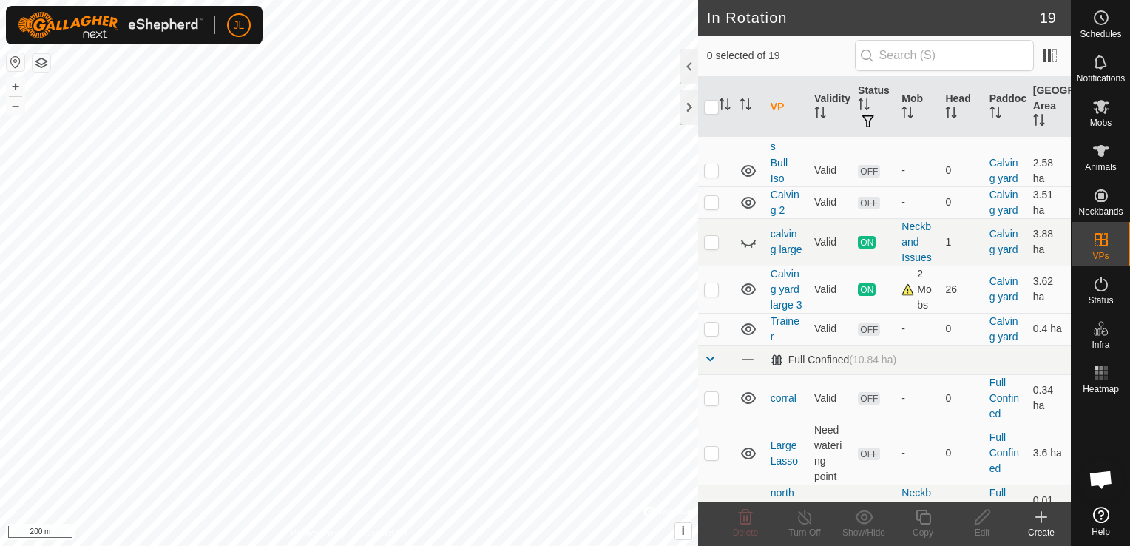
scroll to position [682, 0]
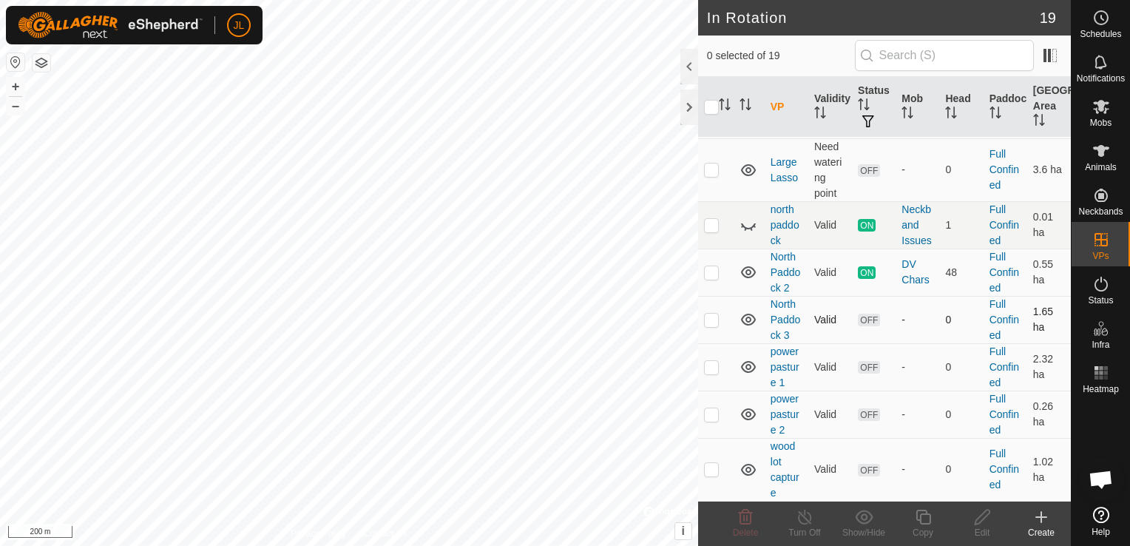
click at [717, 326] on p-checkbox at bounding box center [711, 320] width 15 height 12
checkbox input "true"
click at [985, 522] on icon at bounding box center [983, 517] width 18 height 18
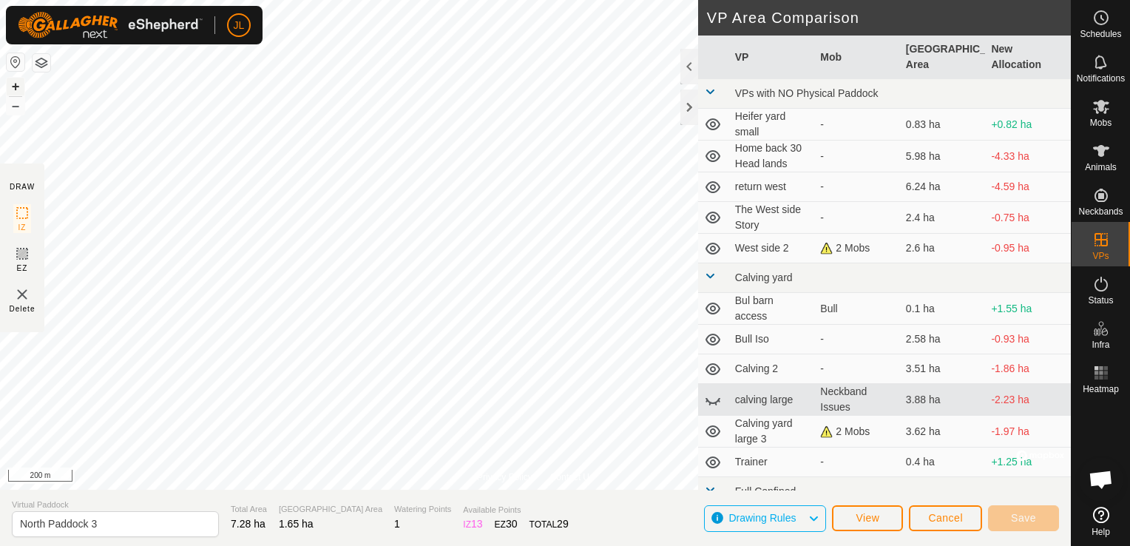
click at [18, 84] on button "+" at bounding box center [16, 87] width 18 height 18
click at [13, 106] on button "–" at bounding box center [16, 106] width 18 height 18
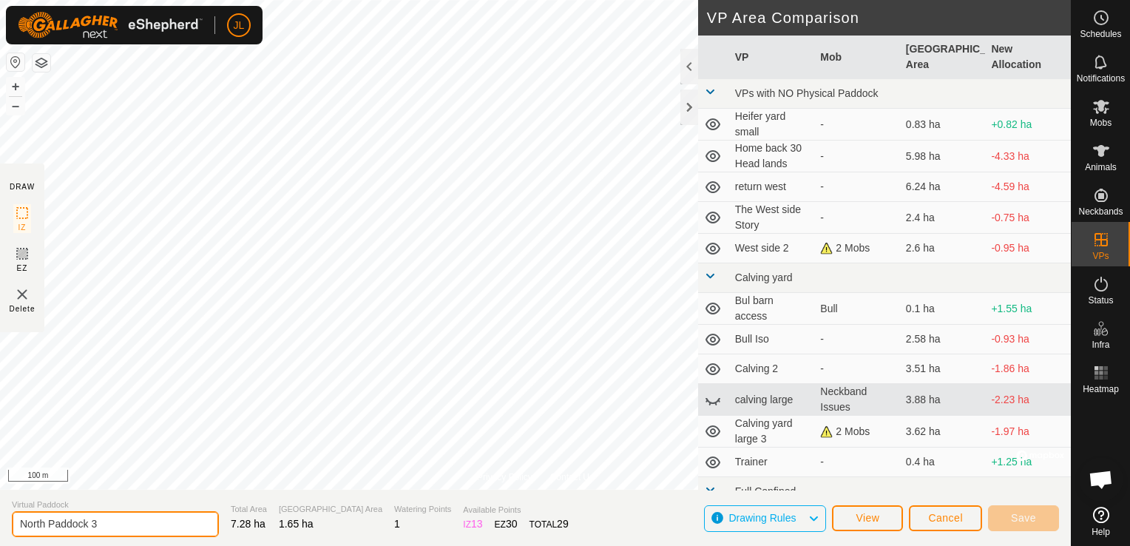
click at [107, 525] on input "North Paddock 3" at bounding box center [115, 524] width 207 height 26
type input "North Paddock 24"
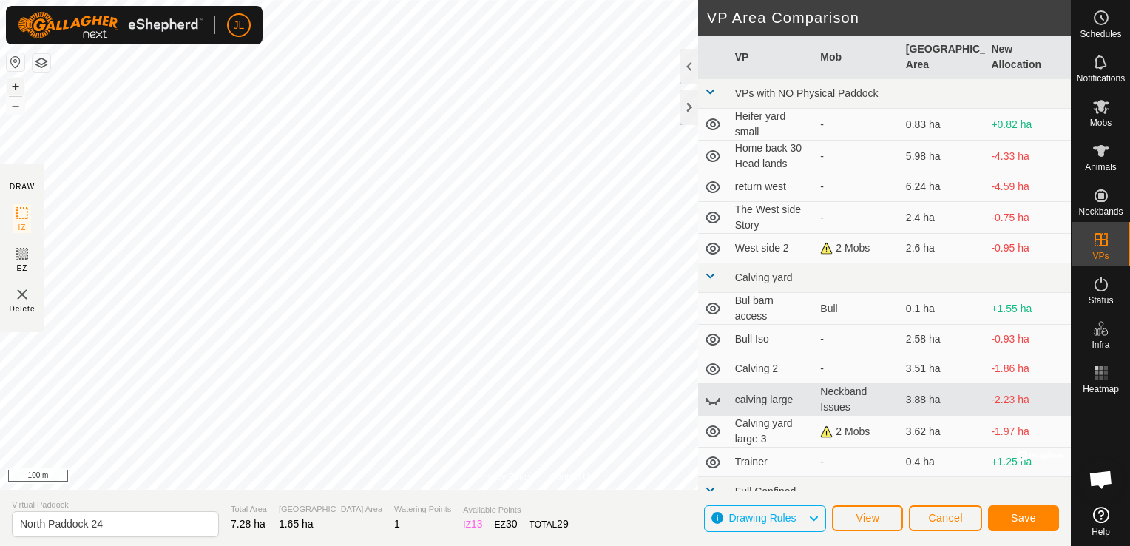
click at [15, 93] on button "+" at bounding box center [16, 87] width 18 height 18
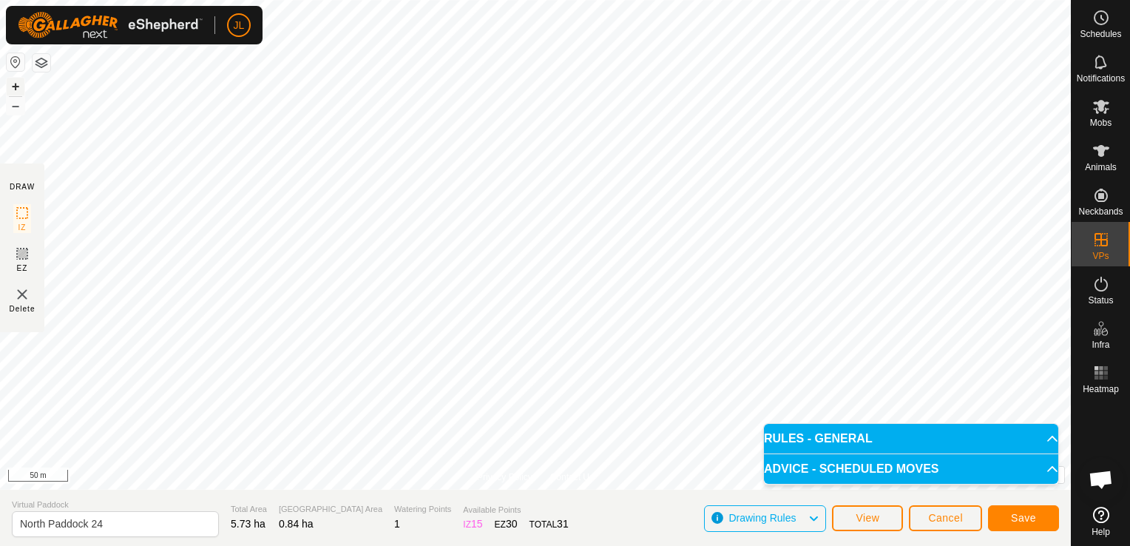
click at [15, 86] on button "+" at bounding box center [16, 87] width 18 height 18
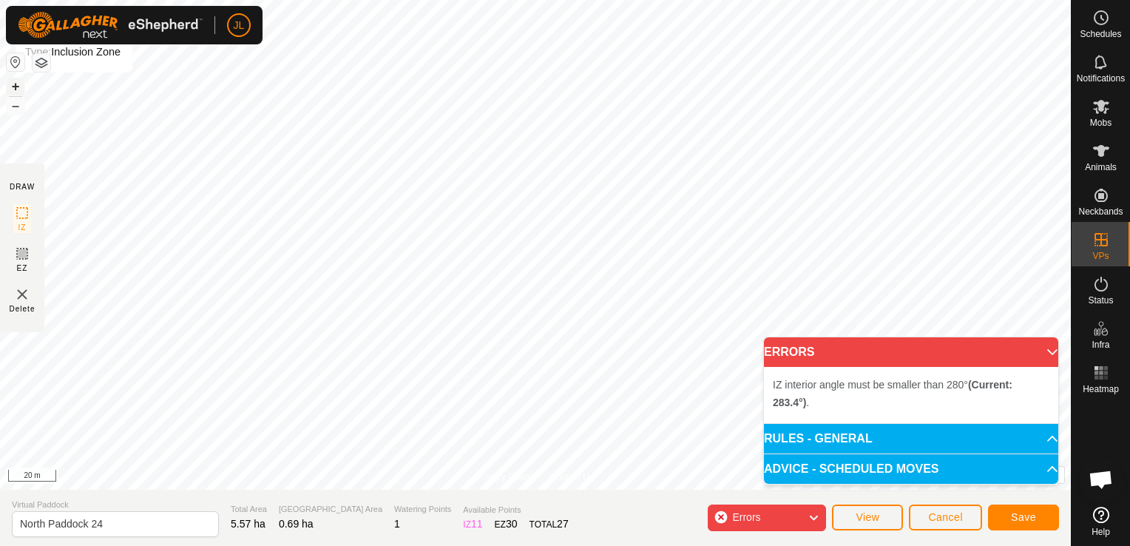
click at [17, 87] on button "+" at bounding box center [16, 87] width 18 height 18
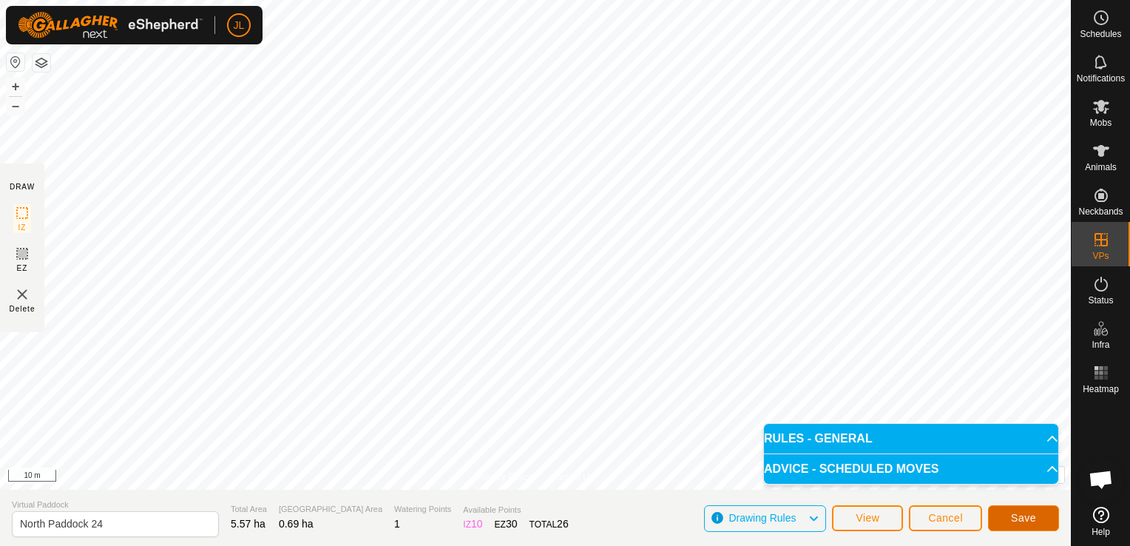
click at [1022, 519] on span "Save" at bounding box center [1023, 518] width 25 height 12
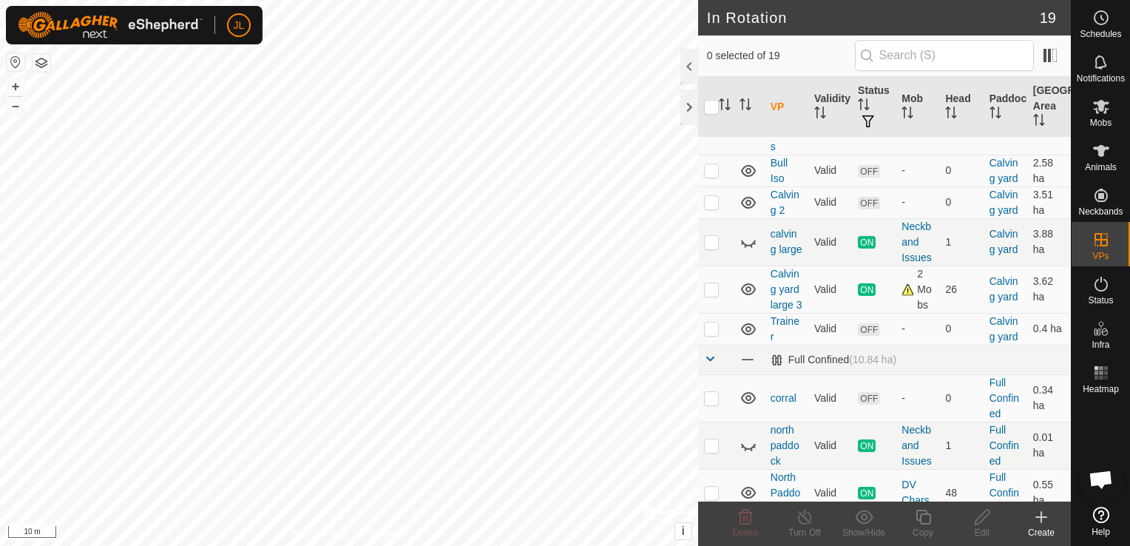
scroll to position [667, 0]
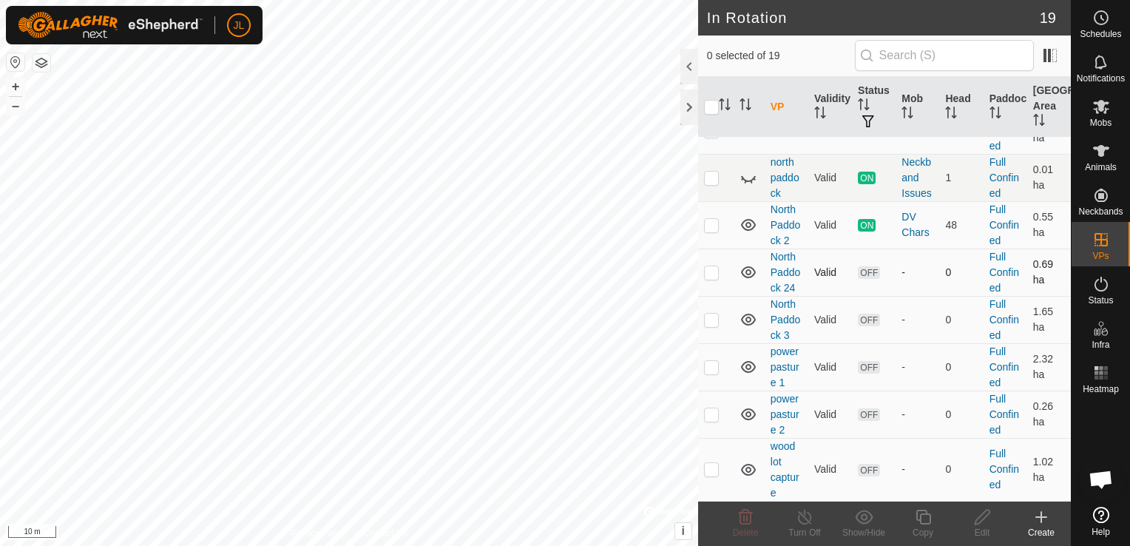
click at [706, 275] on p-checkbox at bounding box center [711, 272] width 15 height 12
checkbox input "true"
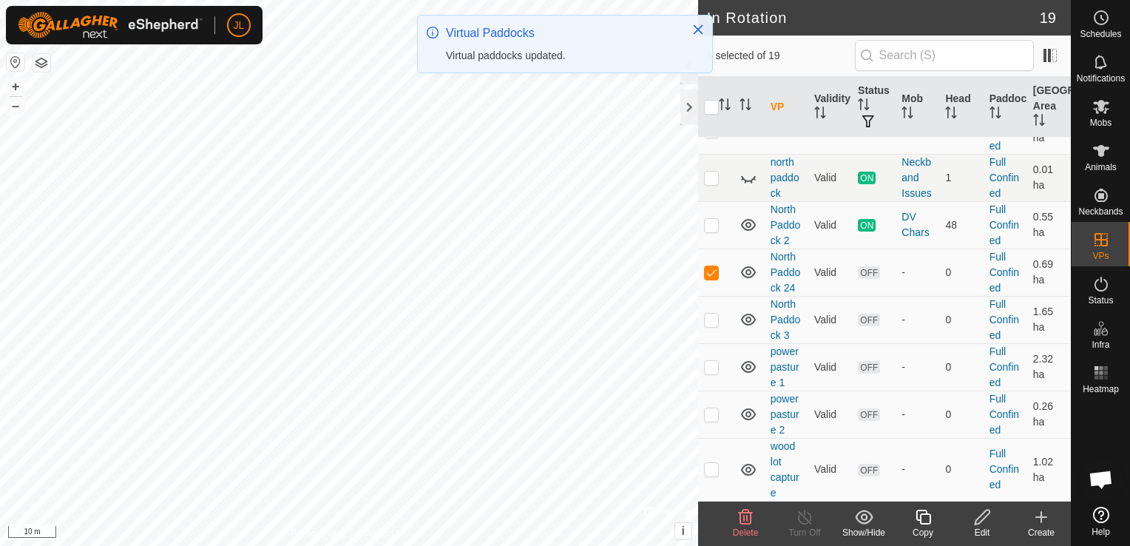
scroll to position [0, 0]
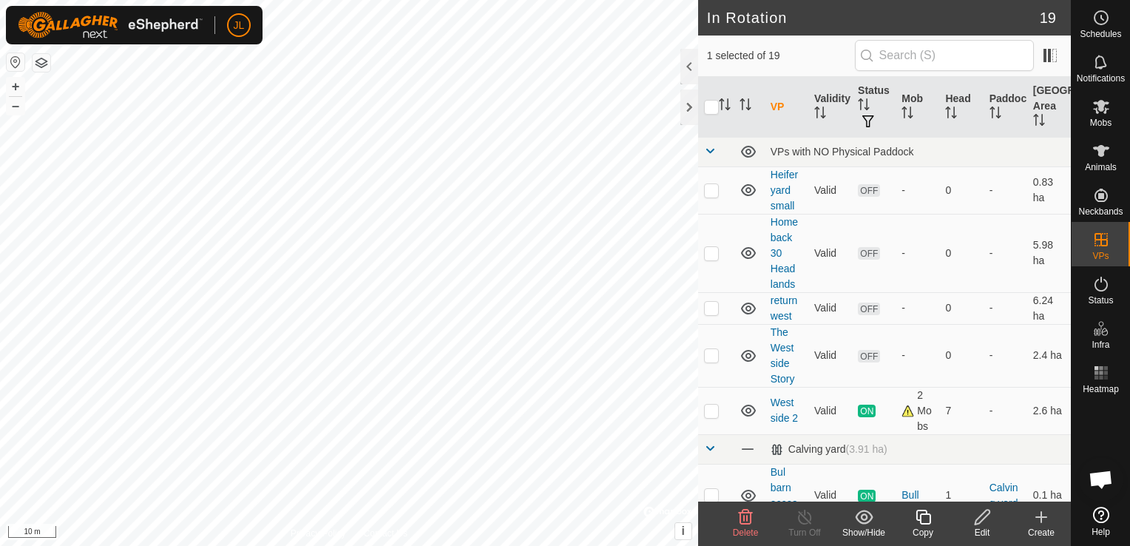
click at [978, 526] on div "Edit" at bounding box center [982, 532] width 59 height 13
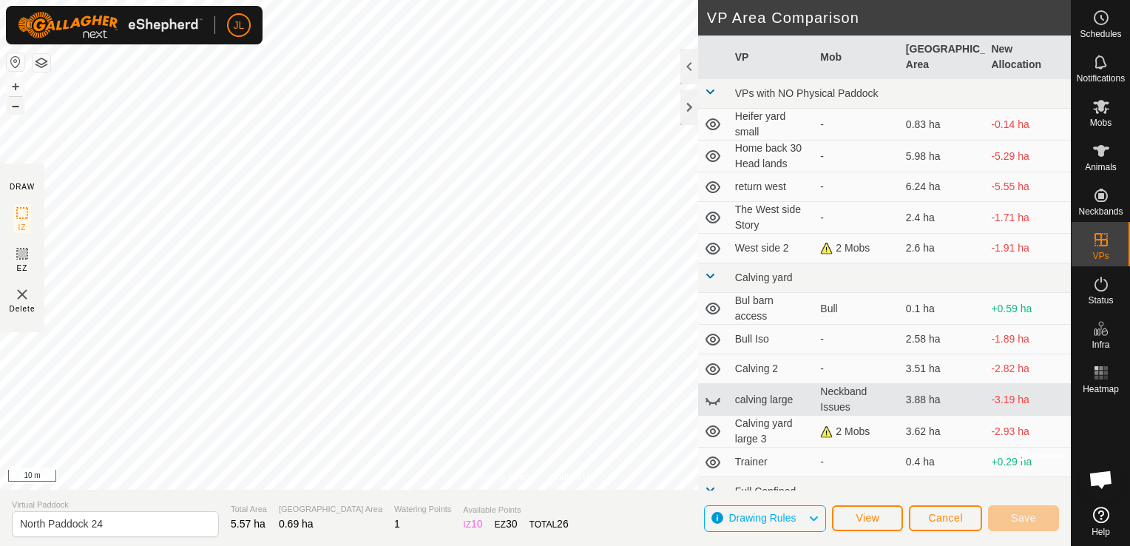
click at [15, 107] on button "–" at bounding box center [16, 106] width 18 height 18
click at [16, 104] on button "–" at bounding box center [16, 106] width 18 height 18
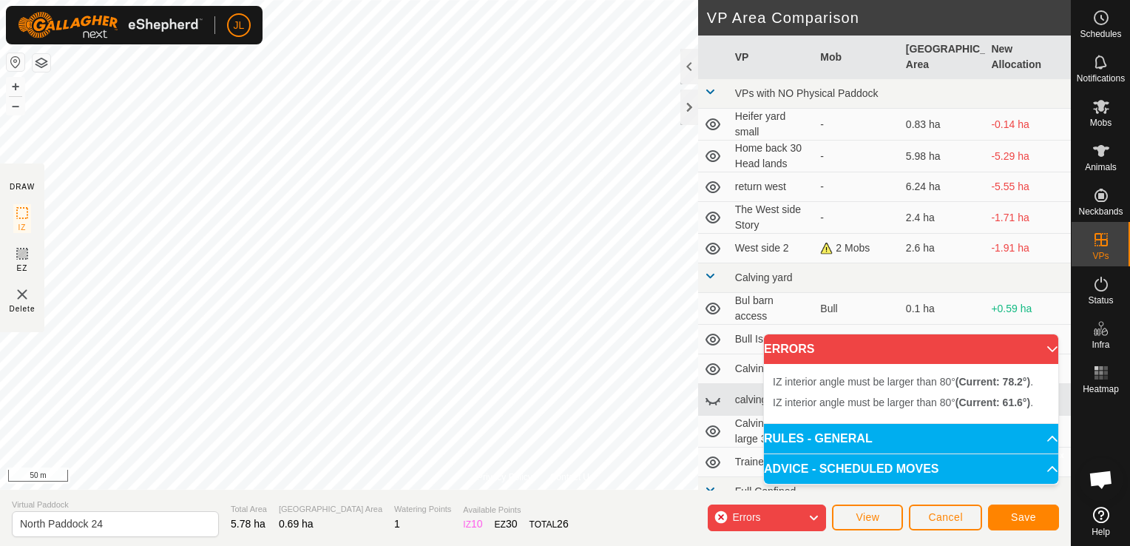
click at [310, 0] on html "JL Schedules Notifications Mobs Animals Neckbands VPs Status Infra Heatmap Help…" at bounding box center [565, 273] width 1130 height 546
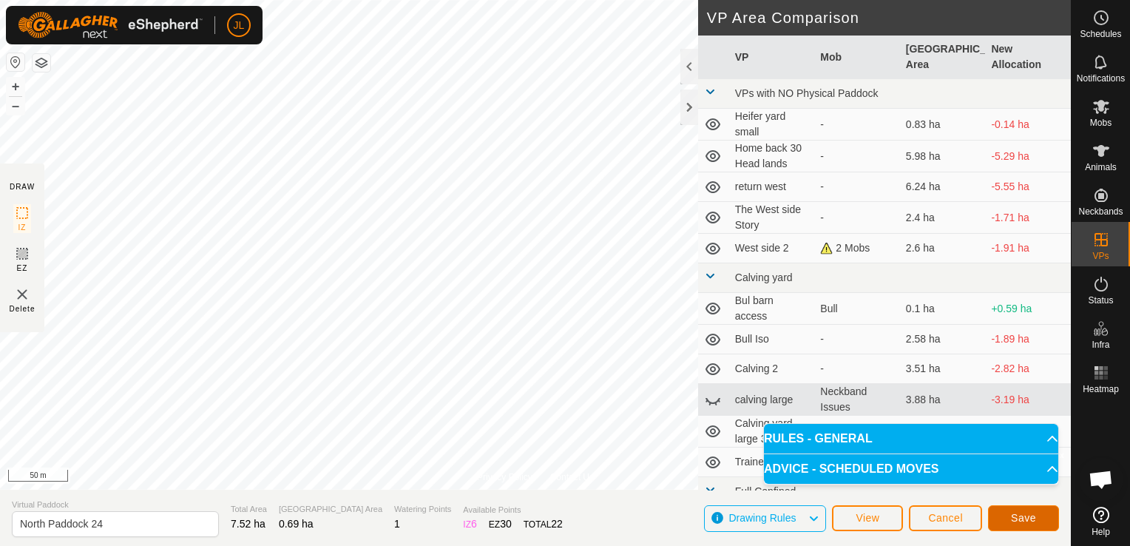
click at [1015, 514] on span "Save" at bounding box center [1023, 518] width 25 height 12
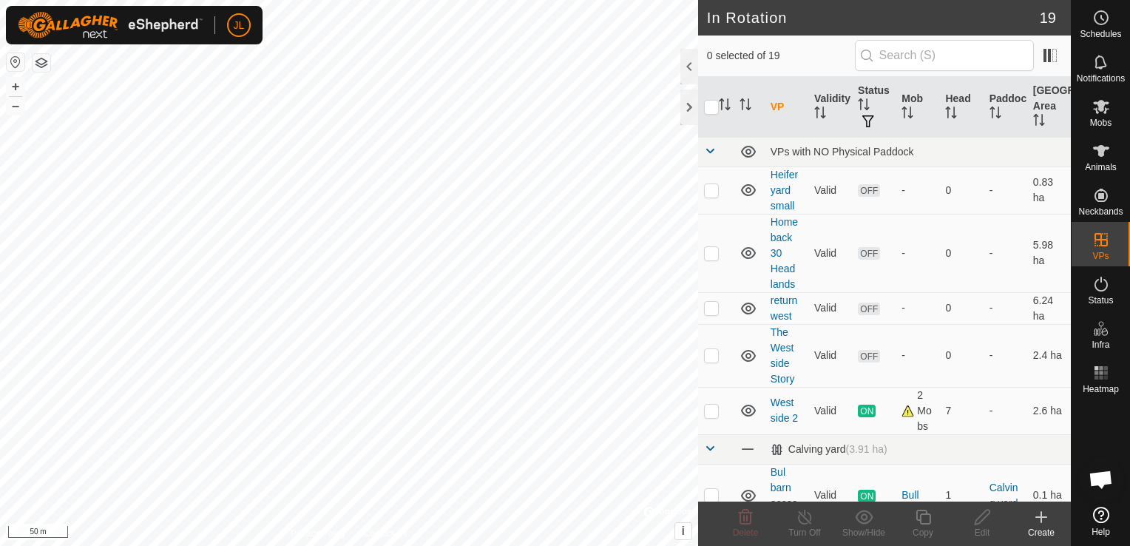
click at [1071, 474] on div "Schedules Notifications Mobs Animals Neckbands VPs Status Infra Heatmap Help" at bounding box center [1100, 273] width 59 height 546
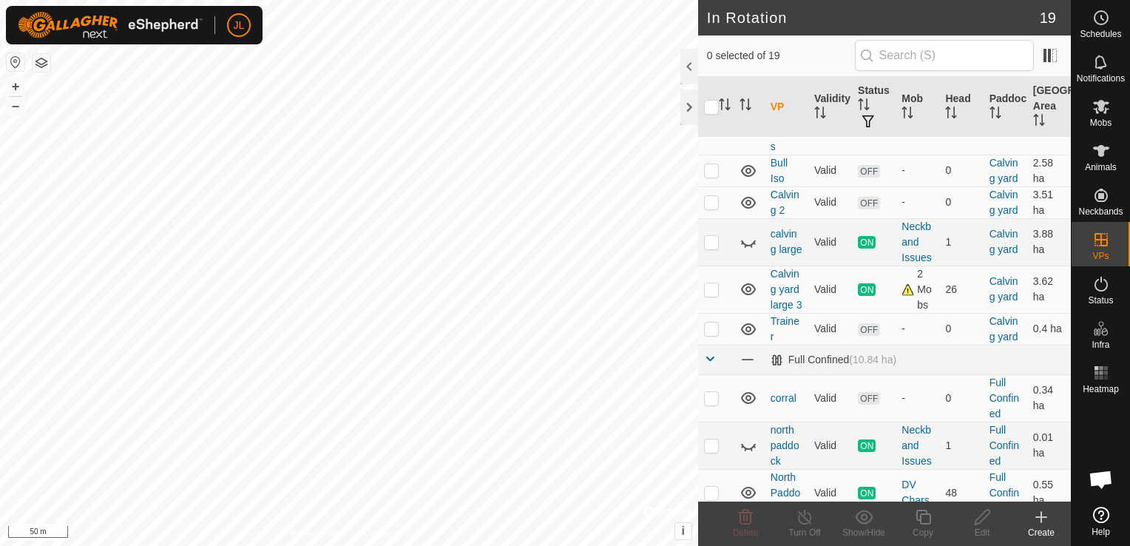
scroll to position [667, 0]
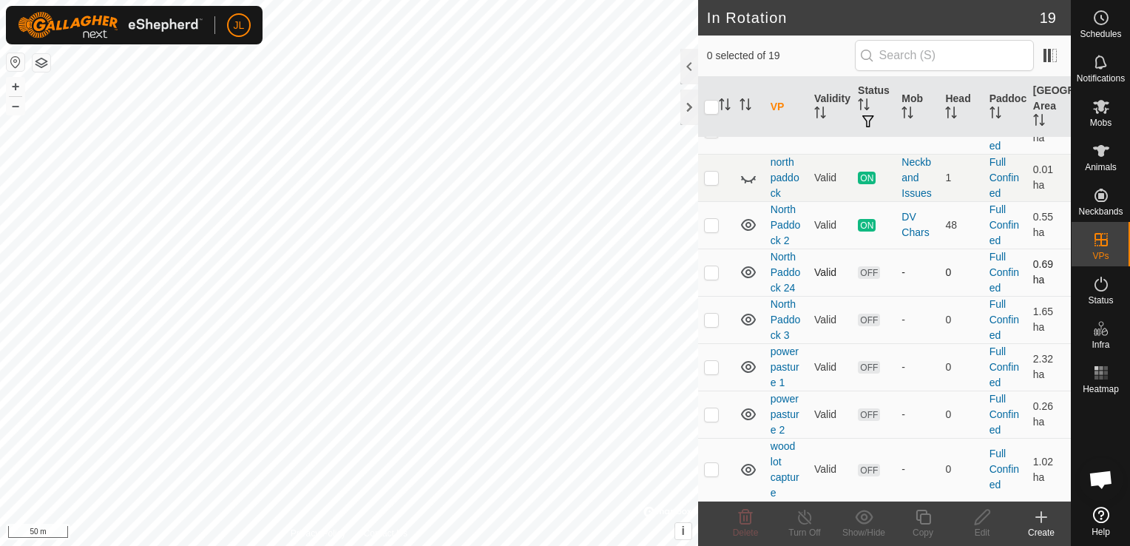
click at [715, 286] on td at bounding box center [716, 272] width 36 height 47
checkbox input "true"
click at [1100, 114] on icon at bounding box center [1102, 107] width 18 height 18
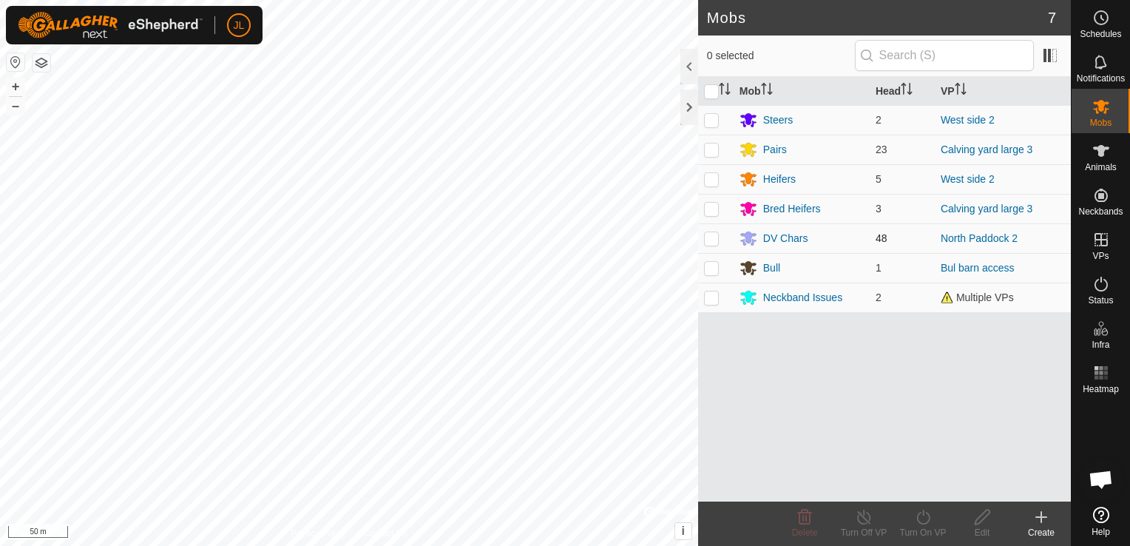
click at [715, 239] on p-checkbox at bounding box center [711, 238] width 15 height 12
checkbox input "true"
click at [923, 515] on icon at bounding box center [923, 517] width 13 height 15
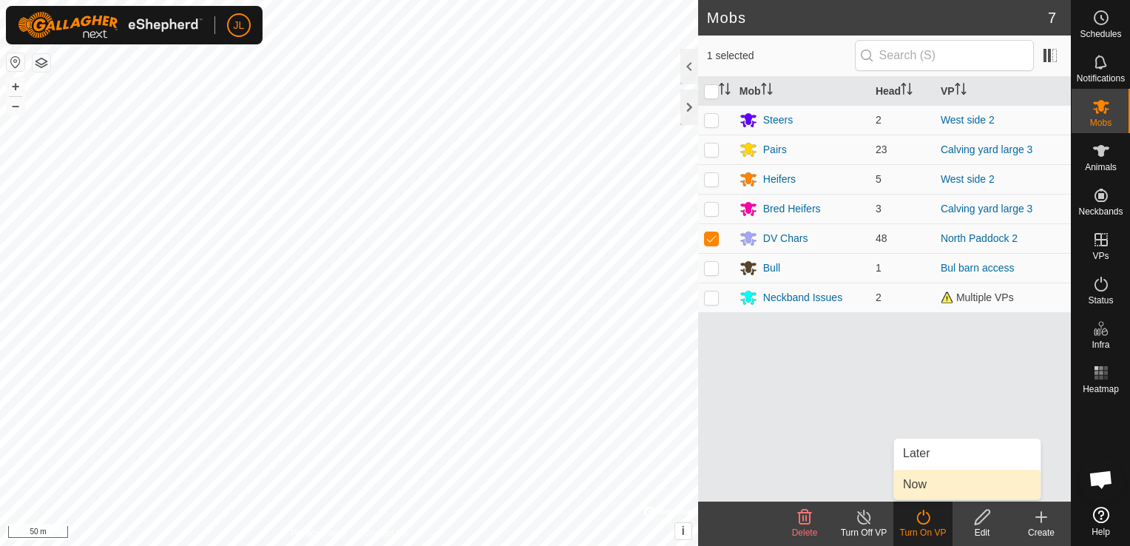
click at [933, 485] on link "Now" at bounding box center [967, 485] width 146 height 30
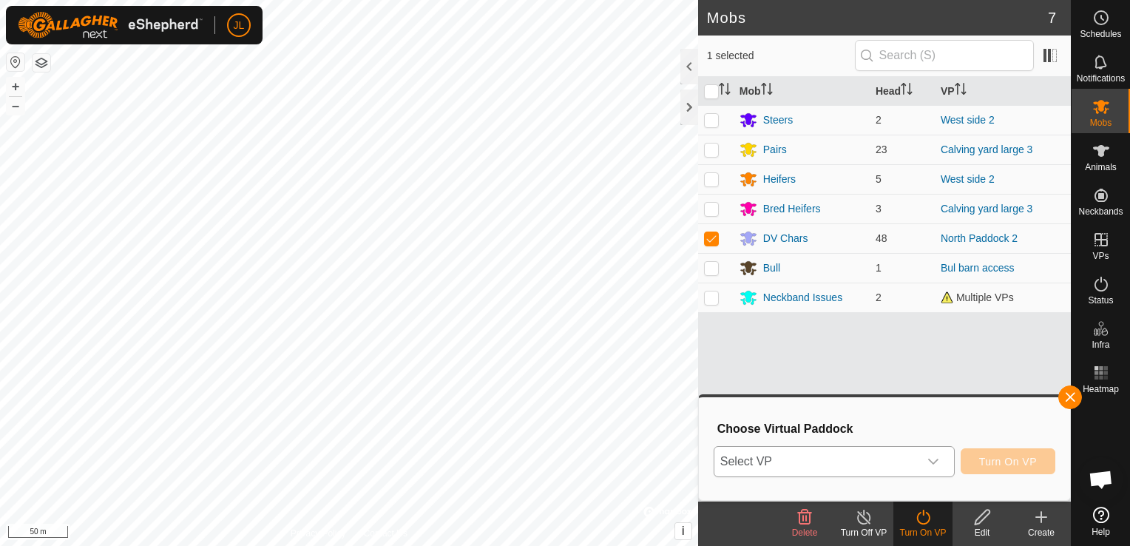
click at [932, 459] on icon "dropdown trigger" at bounding box center [934, 462] width 10 height 6
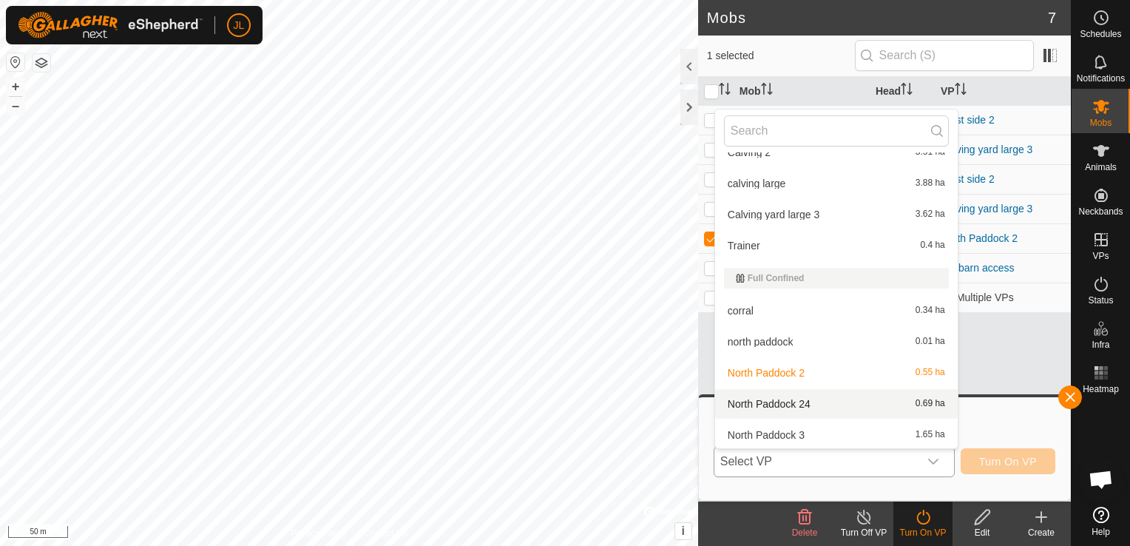
scroll to position [302, 0]
click at [806, 400] on li "North Paddock 24 0.69 ha" at bounding box center [836, 403] width 243 height 30
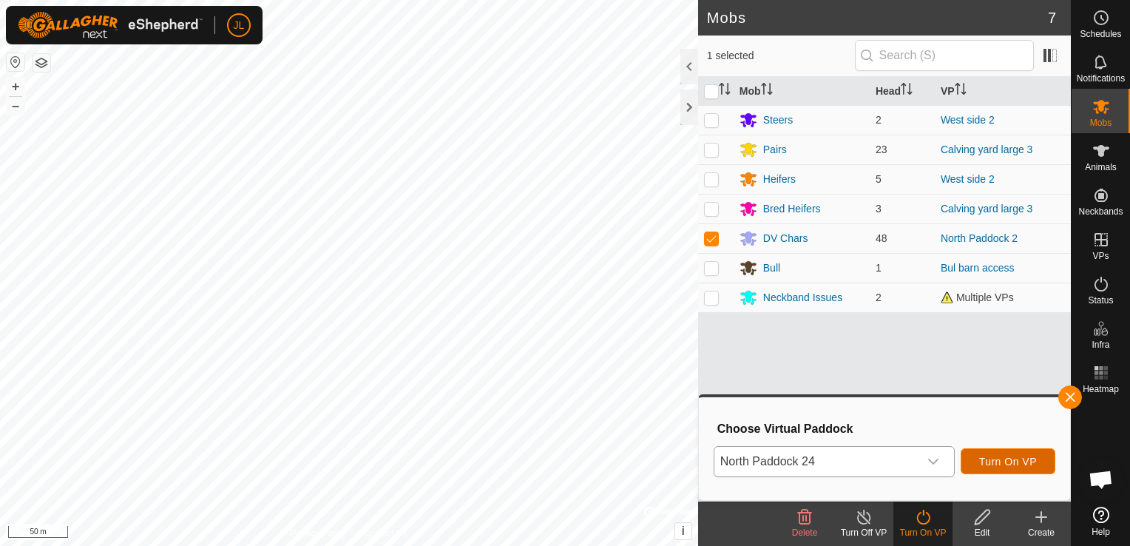
click at [1011, 467] on span "Turn On VP" at bounding box center [1009, 462] width 58 height 12
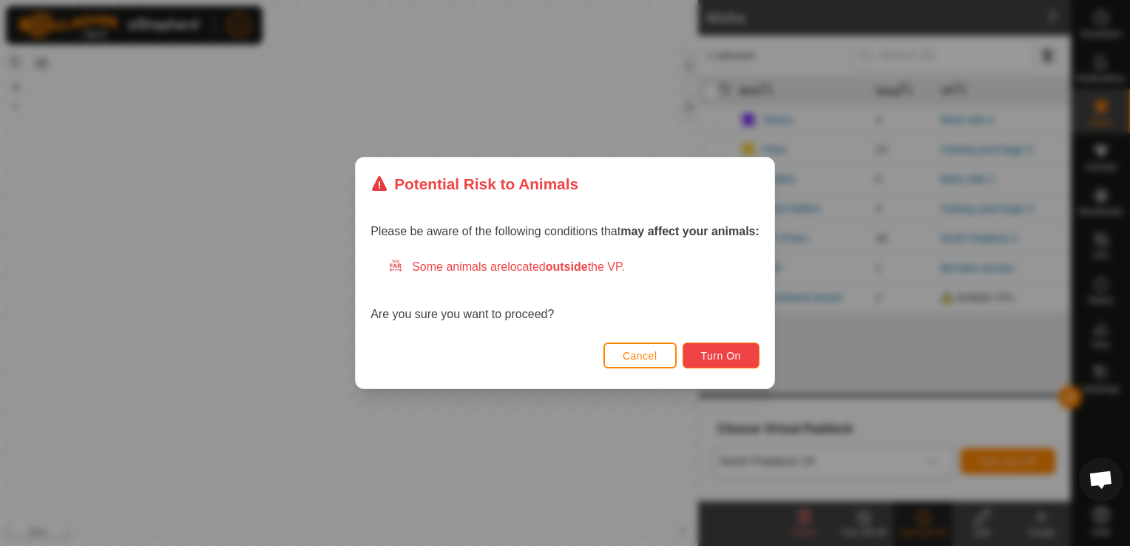
click at [722, 358] on span "Turn On" at bounding box center [721, 356] width 40 height 12
